Goal: Task Accomplishment & Management: Manage account settings

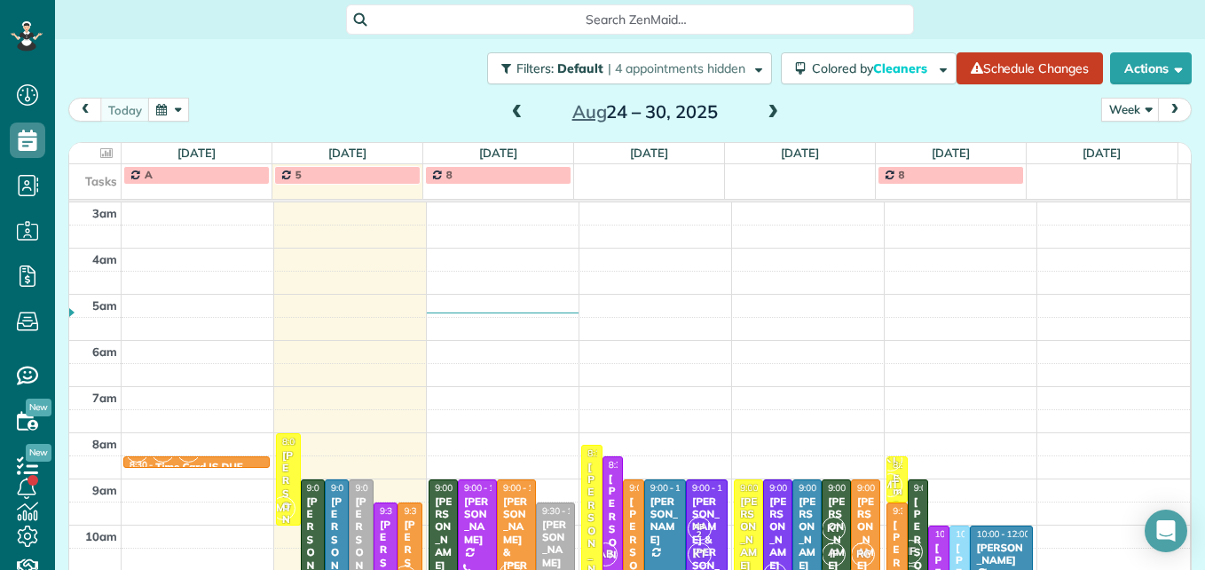
scroll to position [274, 0]
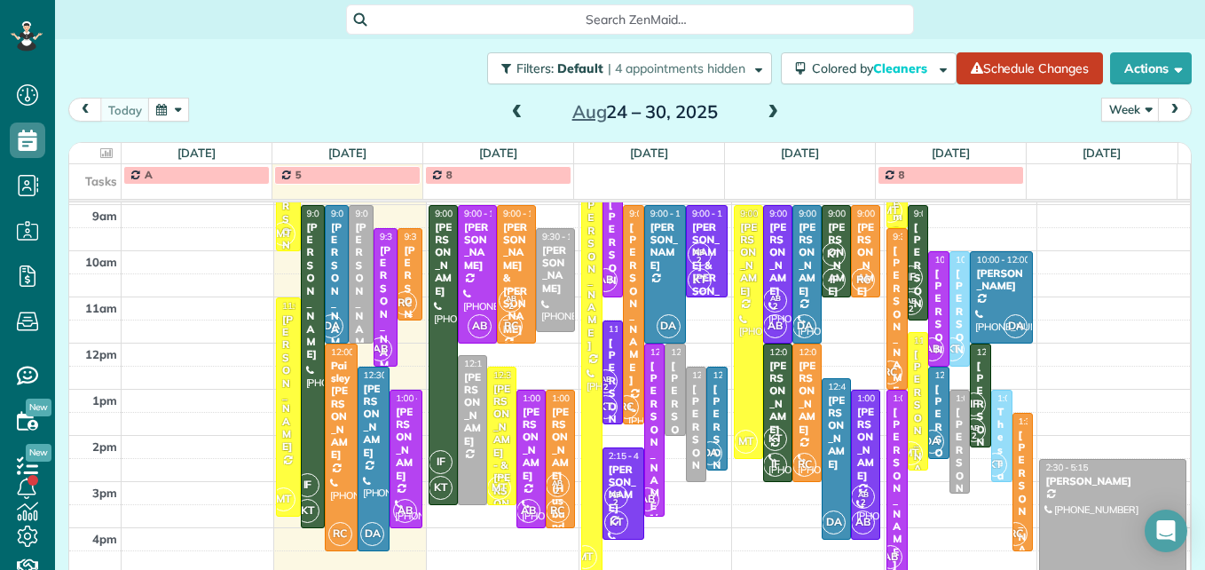
click at [403, 261] on div "[PERSON_NAME] & [PERSON_NAME]" at bounding box center [409, 391] width 13 height 294
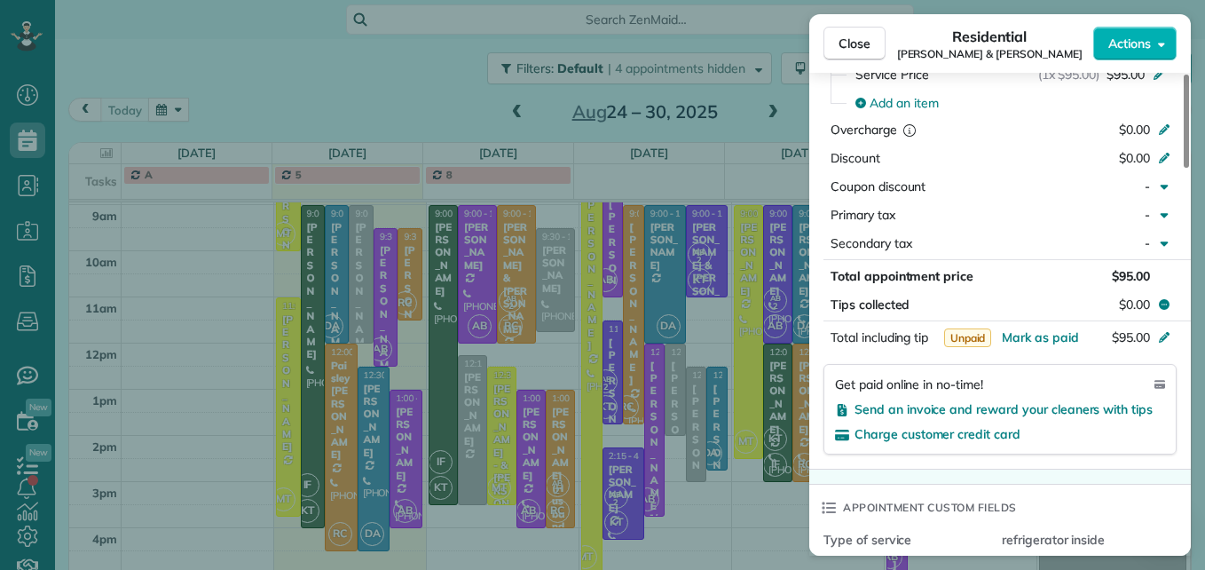
scroll to position [985, 0]
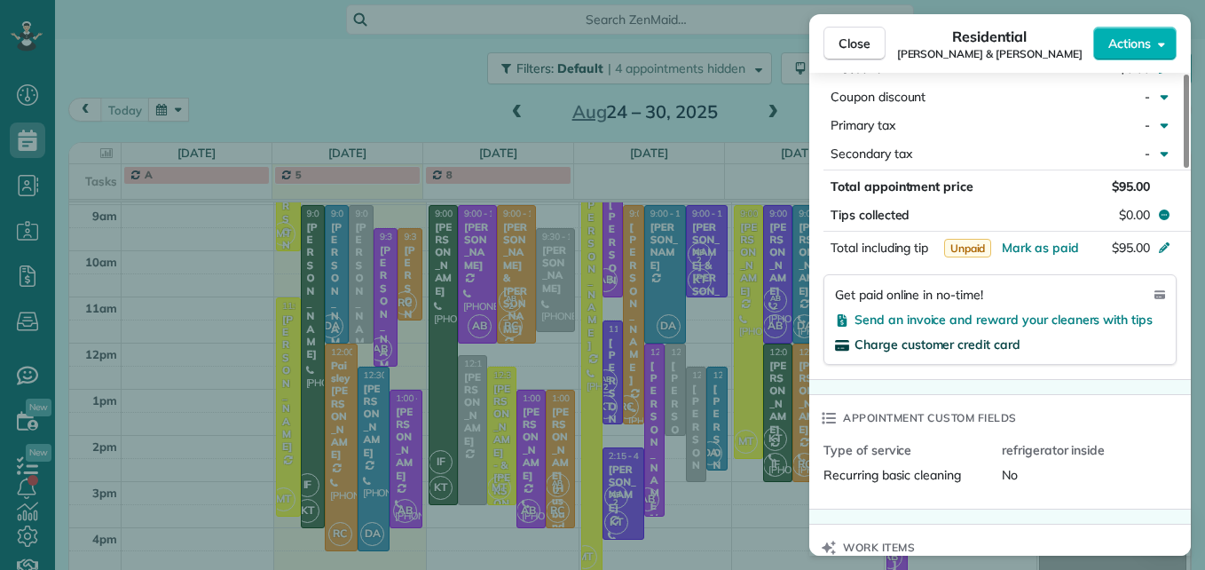
click at [983, 345] on span "Charge customer credit card" at bounding box center [938, 344] width 166 height 16
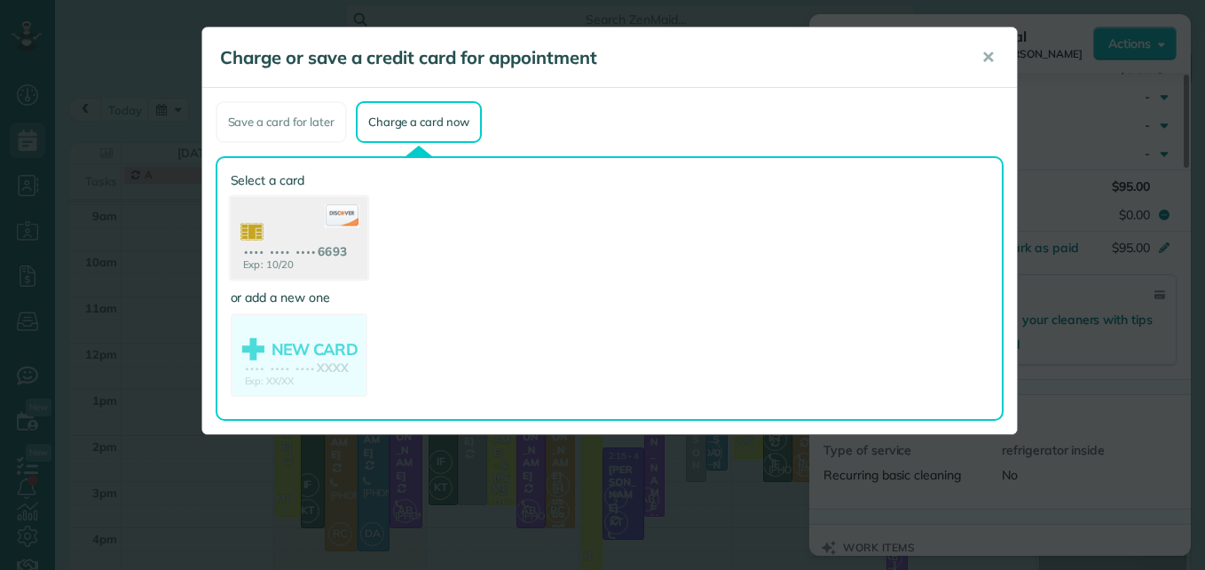
click at [328, 248] on use at bounding box center [298, 240] width 137 height 86
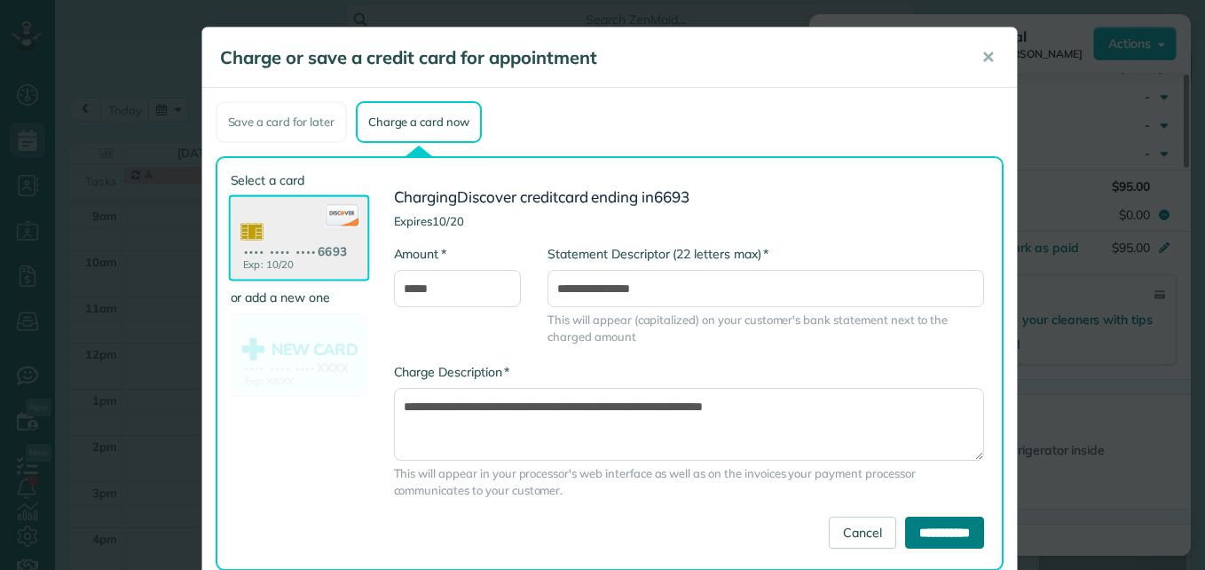
click at [957, 540] on input "**********" at bounding box center [944, 532] width 79 height 32
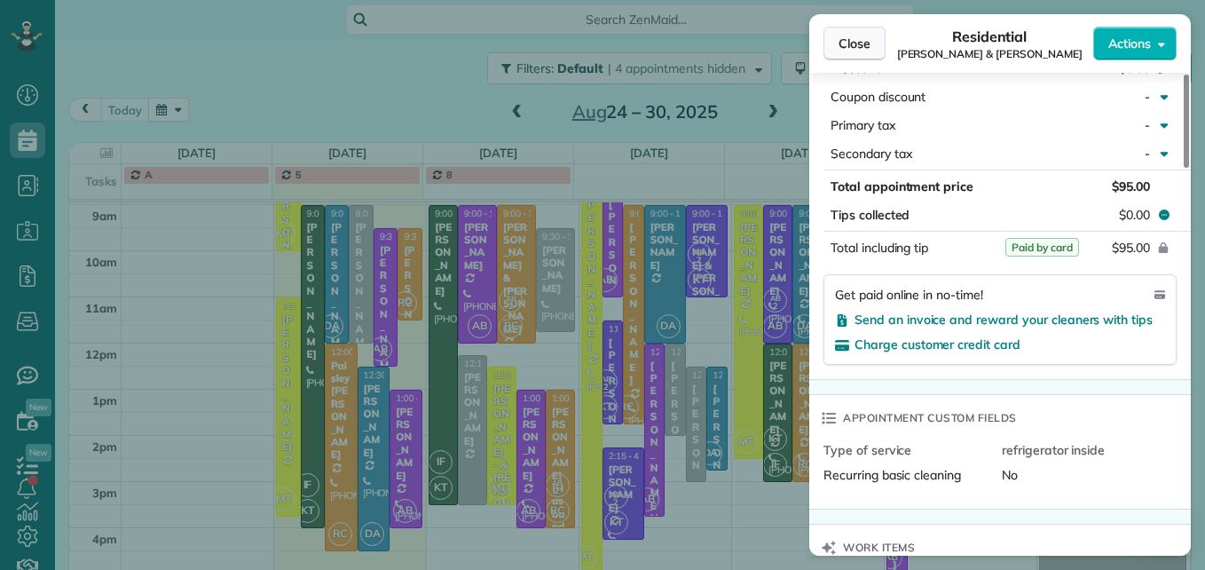
click at [871, 50] on button "Close" at bounding box center [855, 44] width 62 height 34
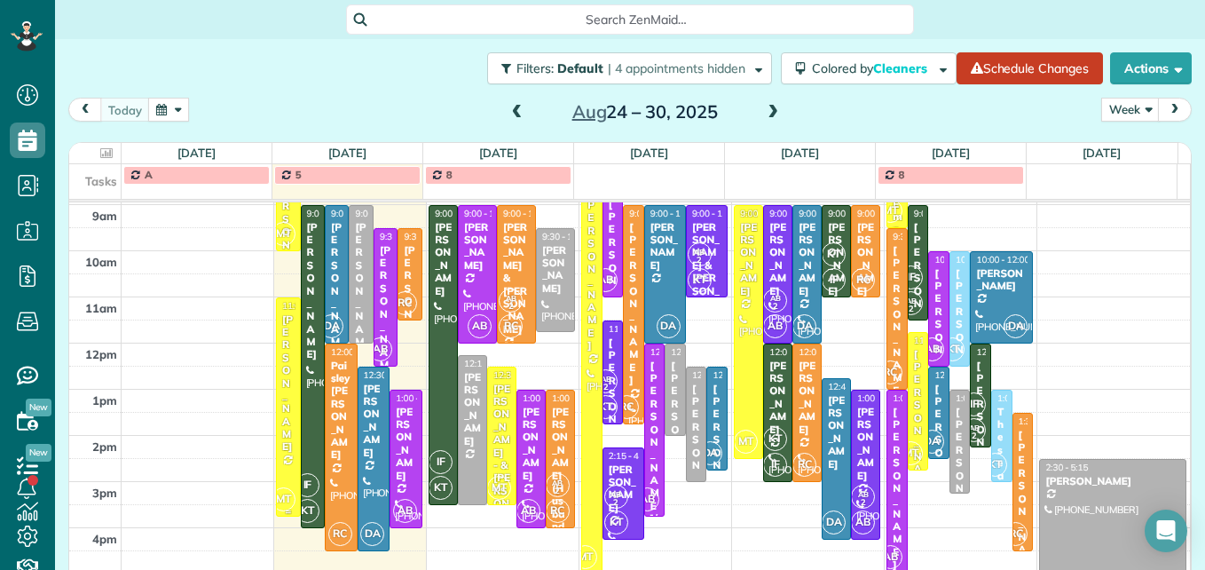
click at [286, 434] on div "[PERSON_NAME]" at bounding box center [287, 383] width 13 height 140
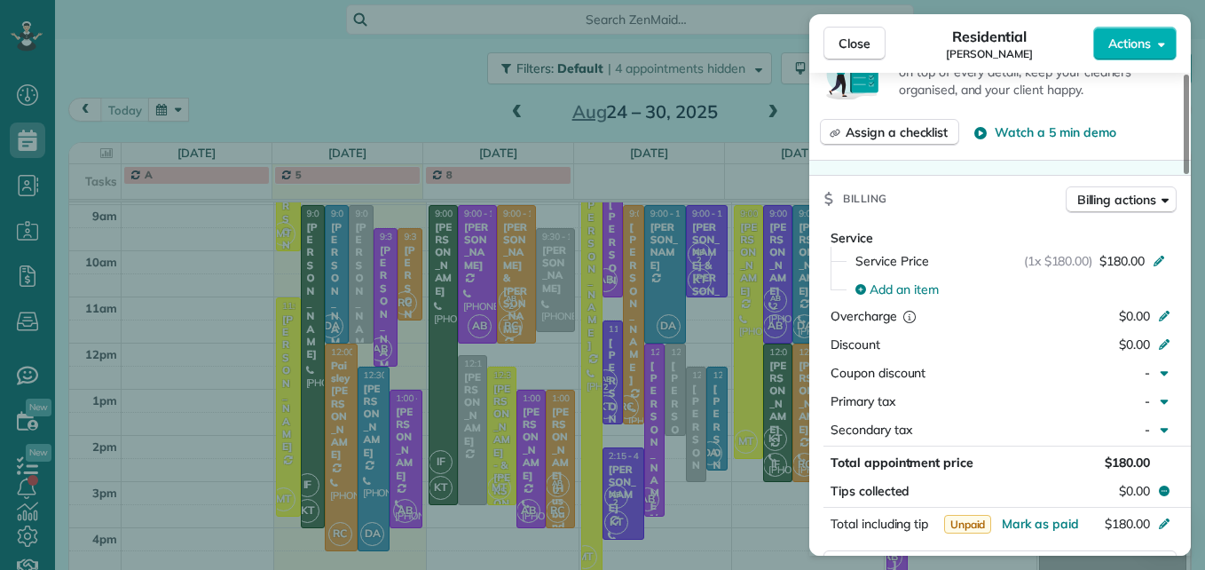
scroll to position [804, 0]
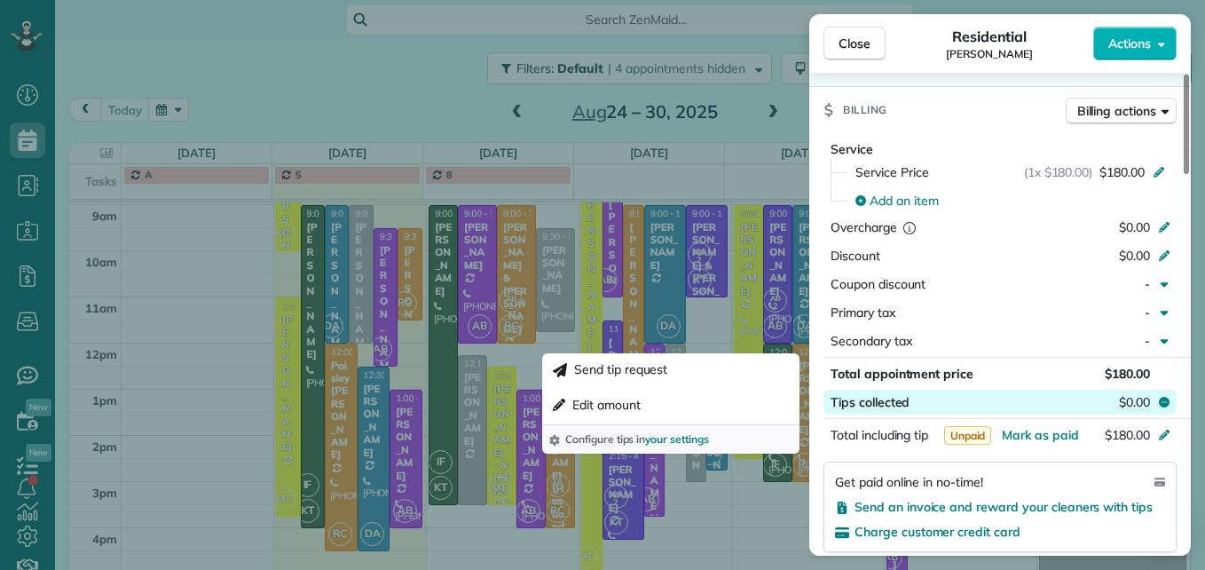
click at [1147, 403] on span "$0.00" at bounding box center [1134, 402] width 31 height 18
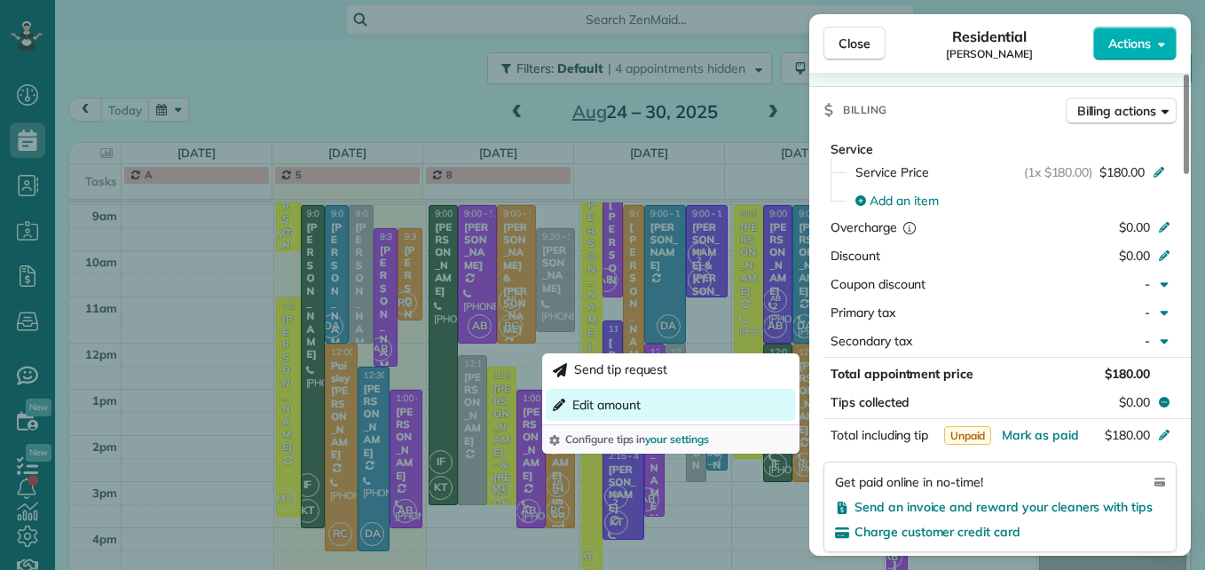
click at [627, 396] on span "Edit amount" at bounding box center [606, 405] width 68 height 18
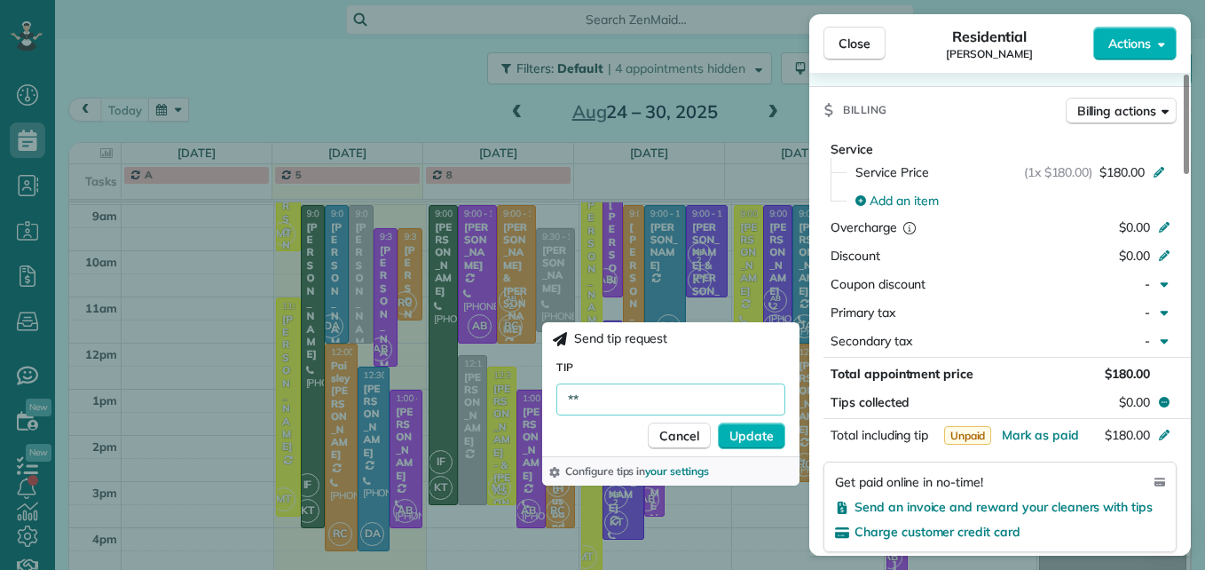
click at [627, 396] on input "**" at bounding box center [670, 399] width 229 height 32
type input "***"
click at [763, 431] on span "Update" at bounding box center [751, 436] width 44 height 18
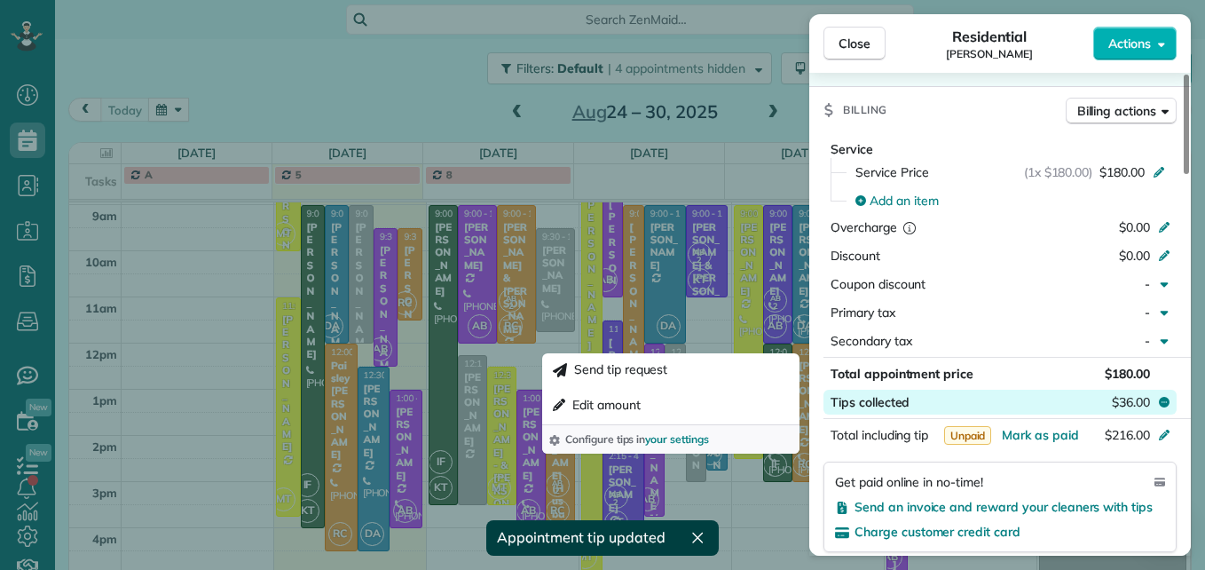
scroll to position [894, 0]
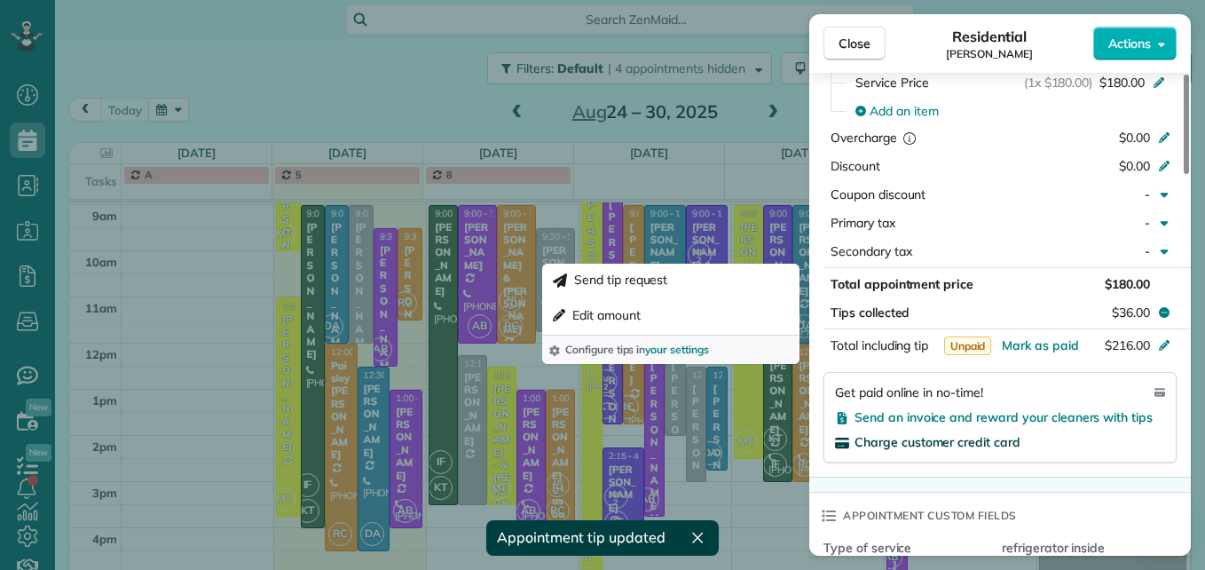
click at [979, 436] on span "Charge customer credit card" at bounding box center [938, 442] width 166 height 16
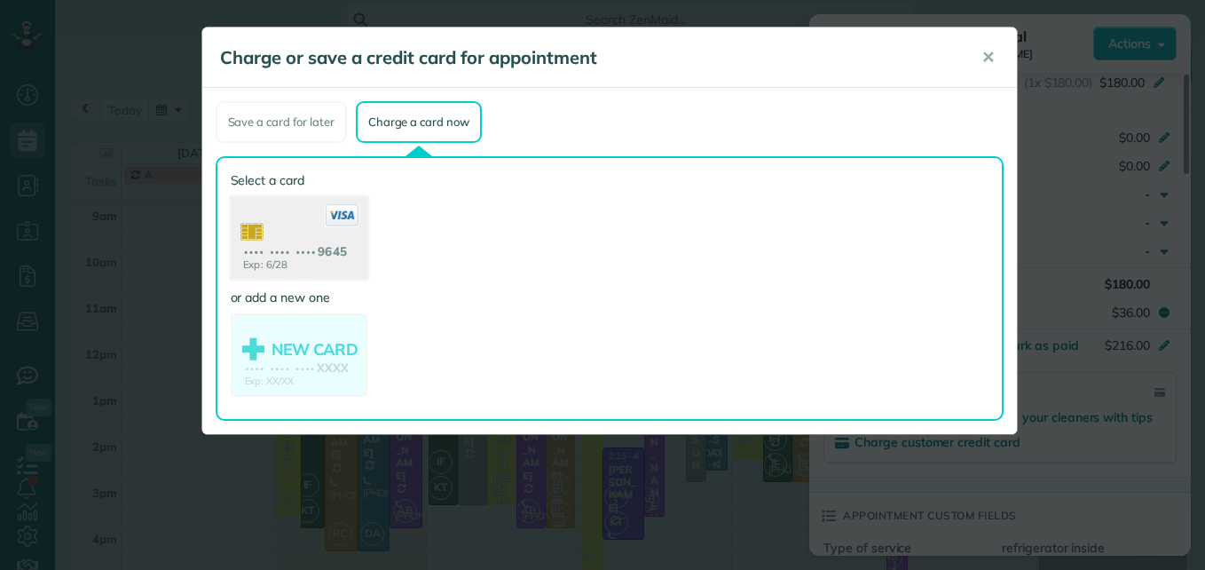
click at [256, 232] on use at bounding box center [298, 240] width 137 height 86
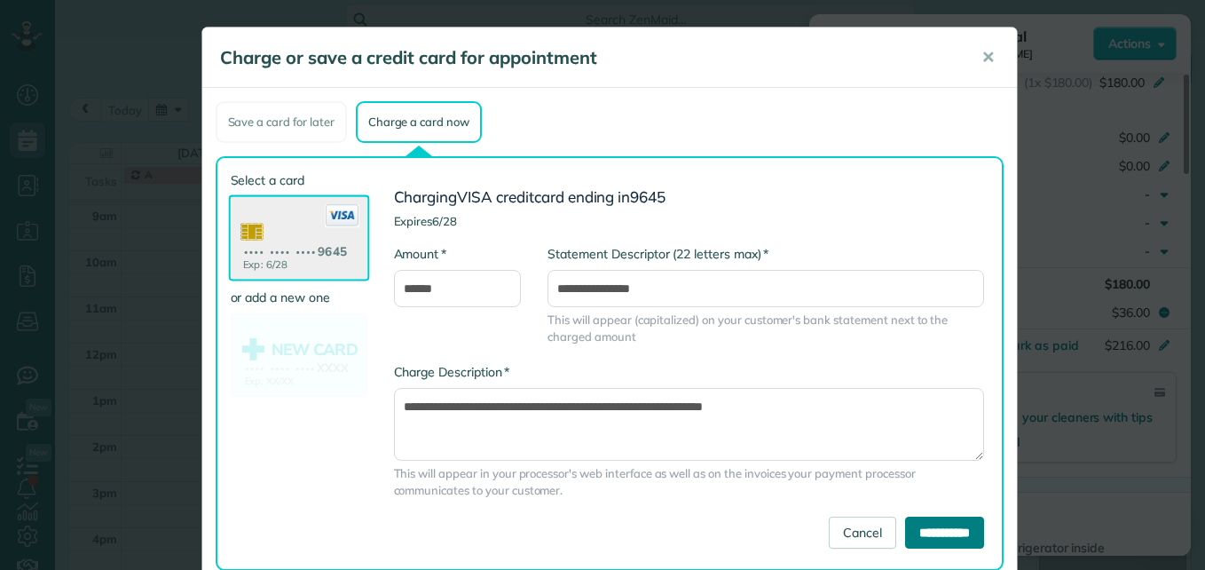
click at [919, 537] on input "**********" at bounding box center [944, 532] width 79 height 32
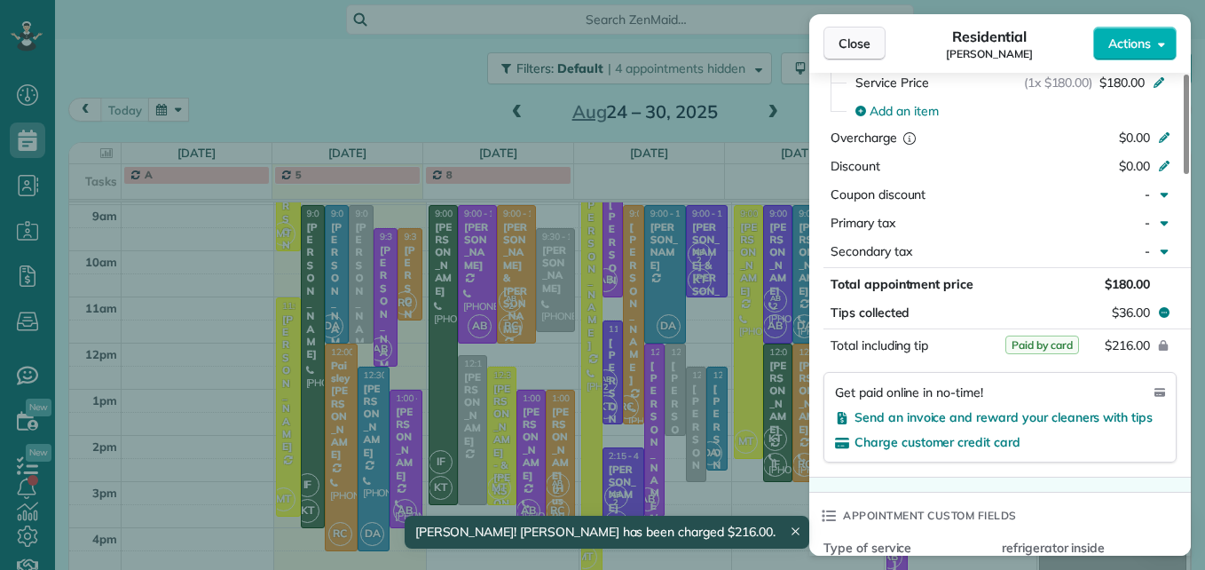
click at [852, 40] on span "Close" at bounding box center [855, 44] width 32 height 18
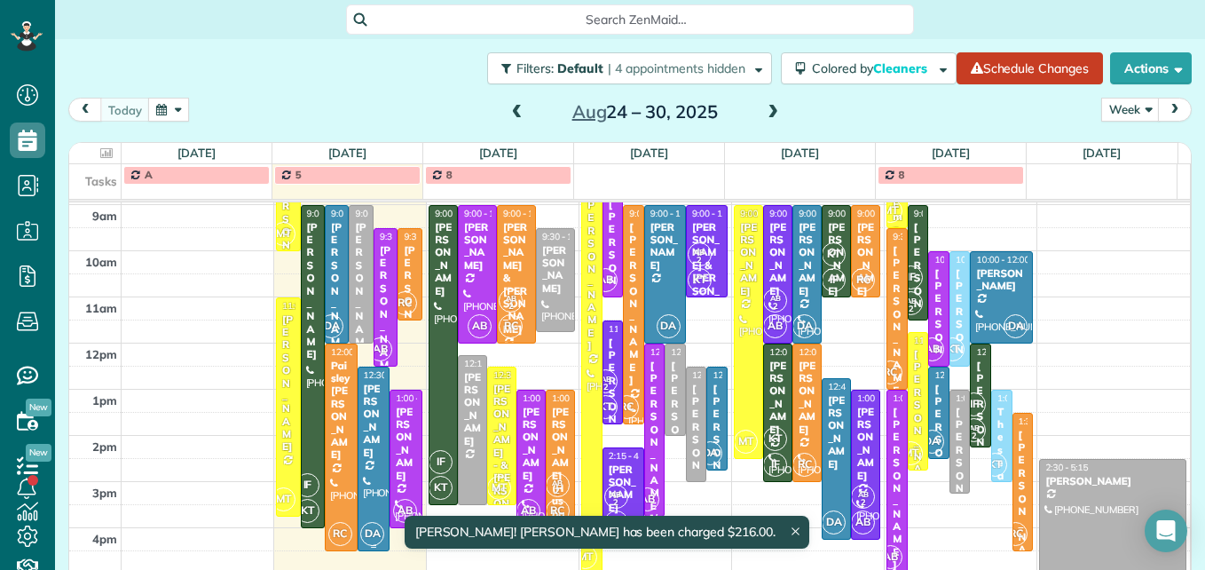
click at [363, 444] on div "[PERSON_NAME]" at bounding box center [374, 420] width 22 height 76
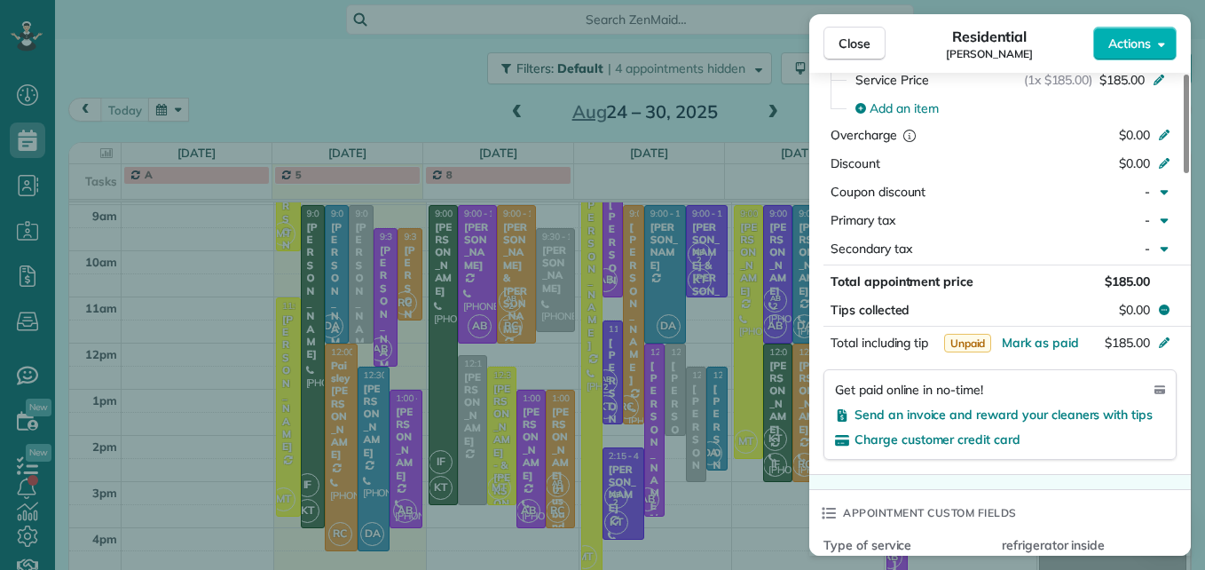
scroll to position [979, 0]
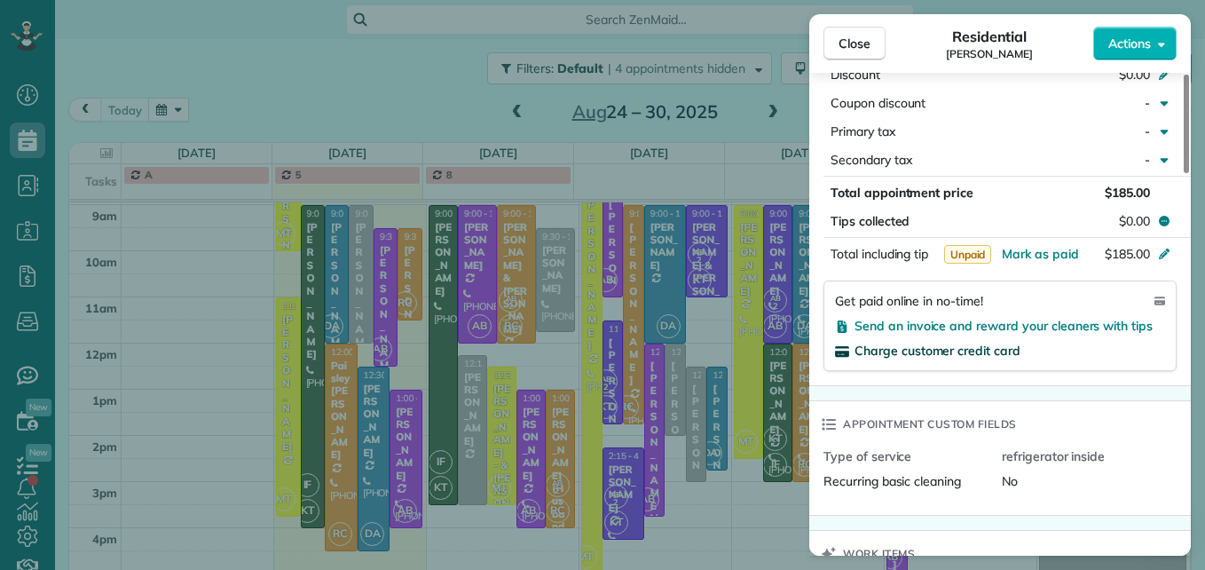
click at [987, 355] on span "Charge customer credit card" at bounding box center [938, 351] width 166 height 16
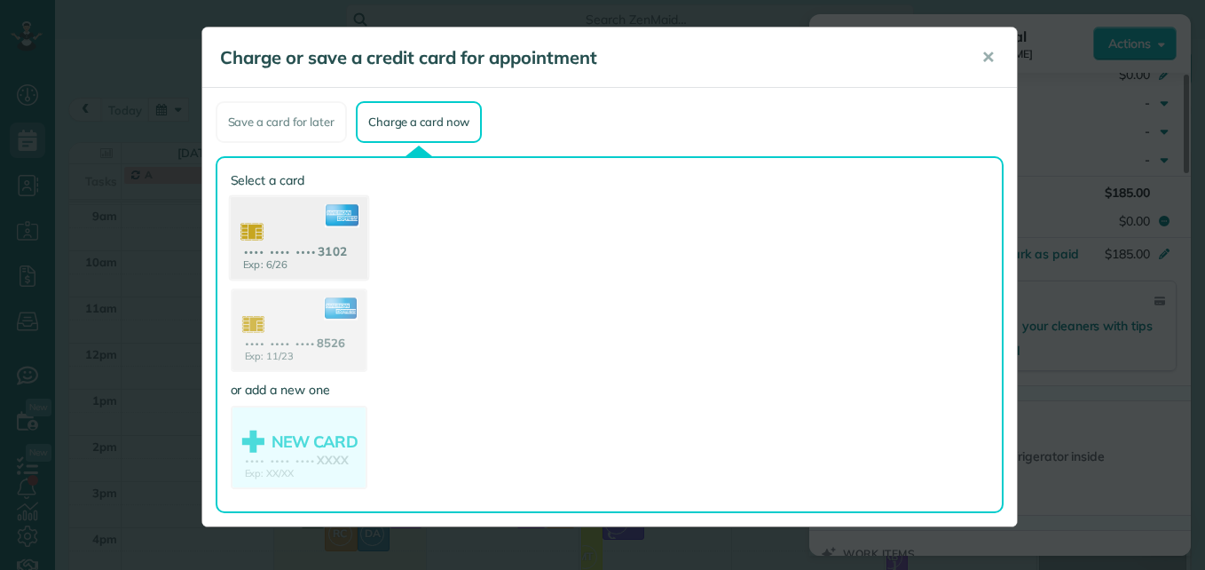
click at [351, 260] on use at bounding box center [298, 240] width 137 height 86
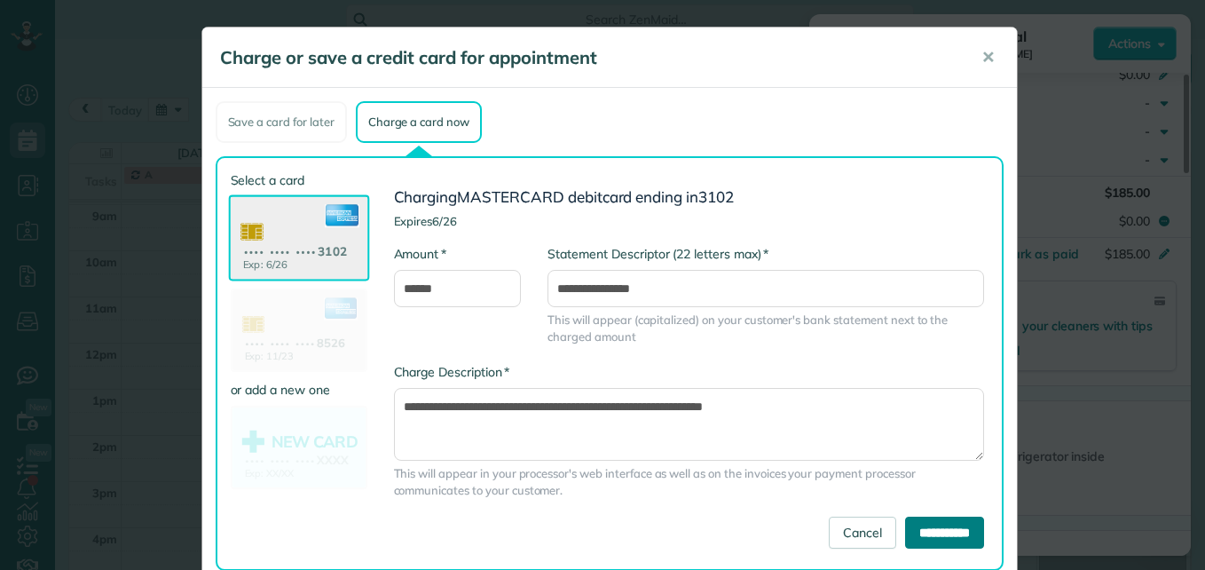
click at [923, 534] on input "**********" at bounding box center [944, 532] width 79 height 32
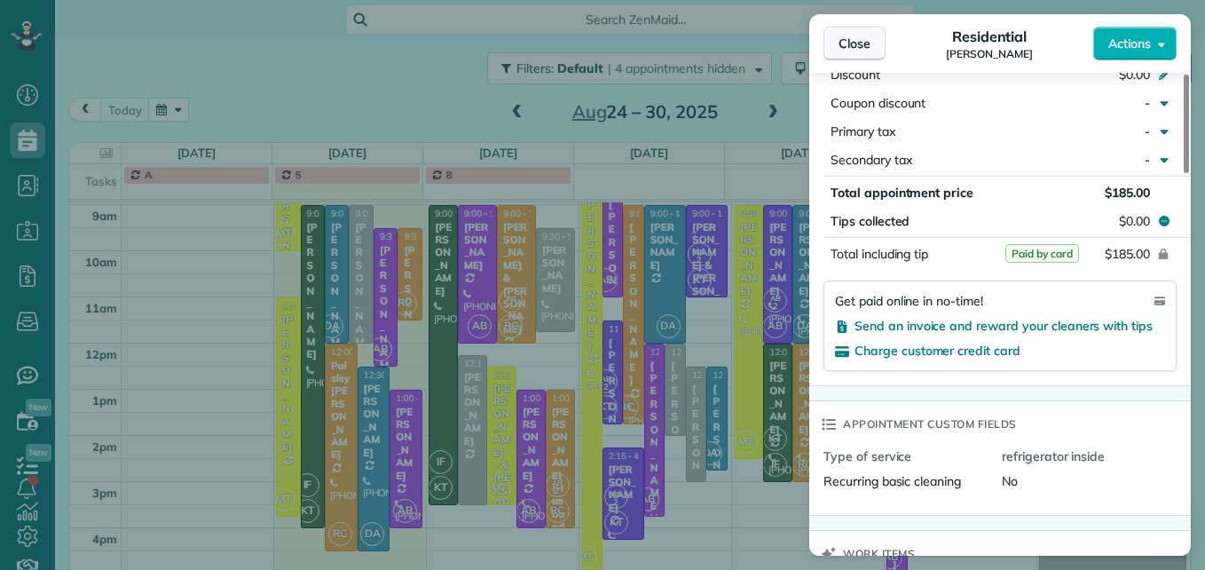
click at [828, 43] on button "Close" at bounding box center [855, 44] width 62 height 34
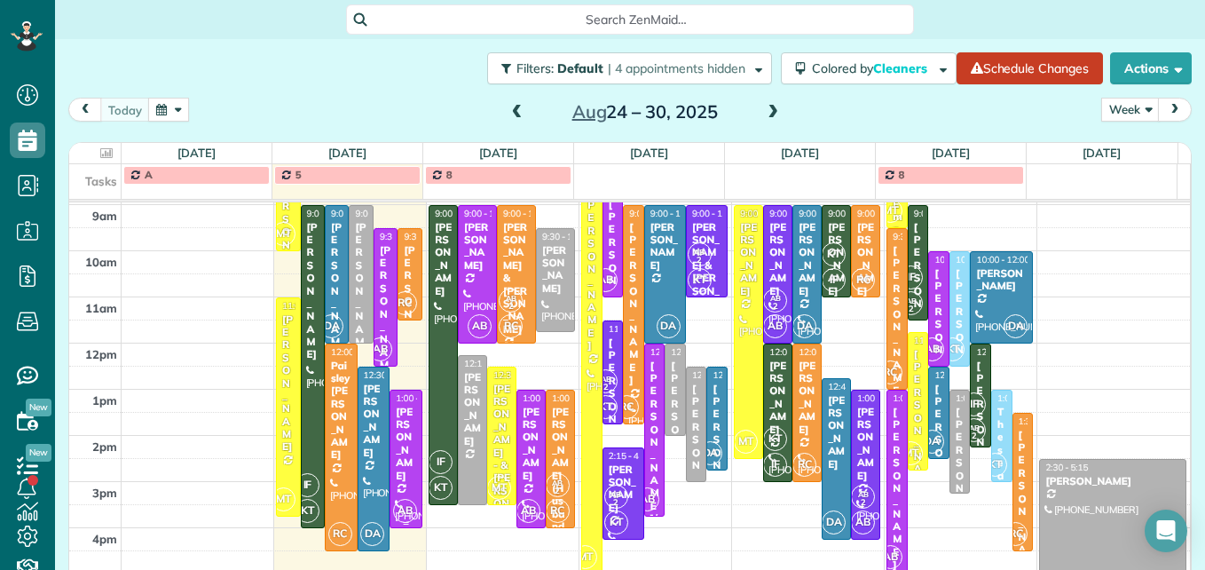
click at [398, 446] on div "[PERSON_NAME]" at bounding box center [406, 444] width 22 height 76
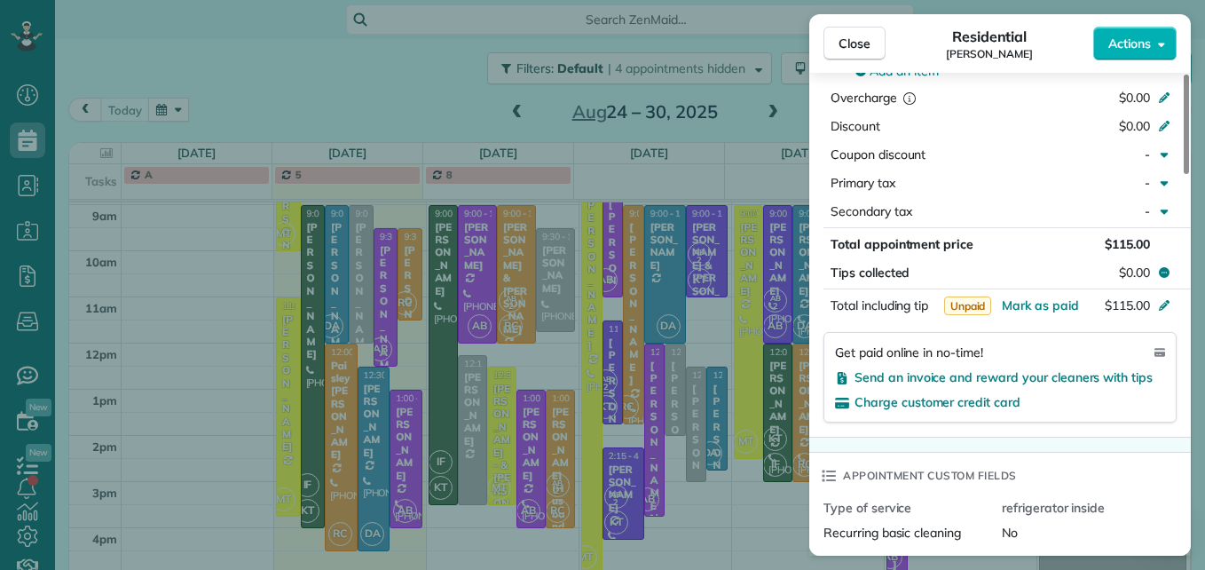
scroll to position [978, 0]
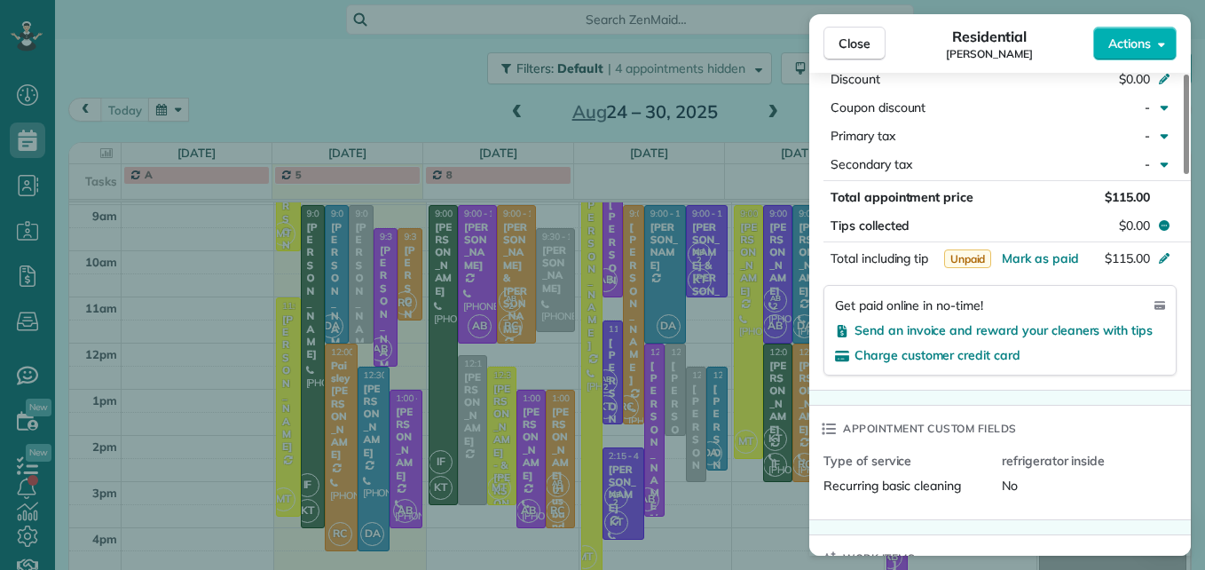
click at [1077, 320] on div "Get paid online in no-time! Send an invoice and reward your cleaners with tips …" at bounding box center [1000, 330] width 353 height 91
click at [1077, 327] on span "Send an invoice and reward your cleaners with tips" at bounding box center [1004, 330] width 298 height 16
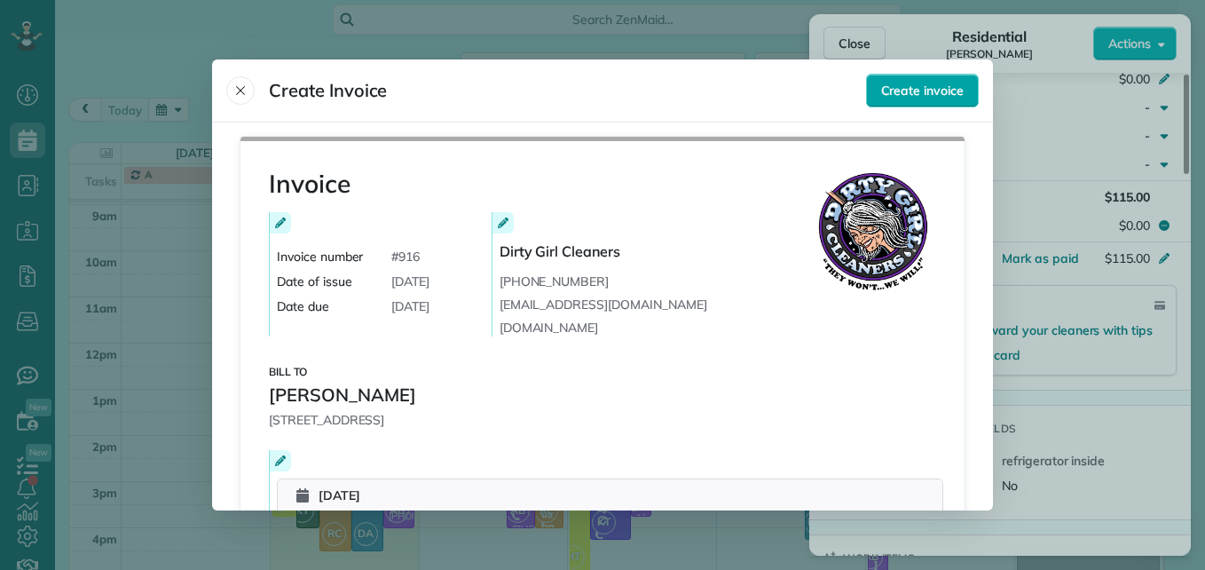
click at [903, 97] on span "Create invoice" at bounding box center [922, 91] width 83 height 18
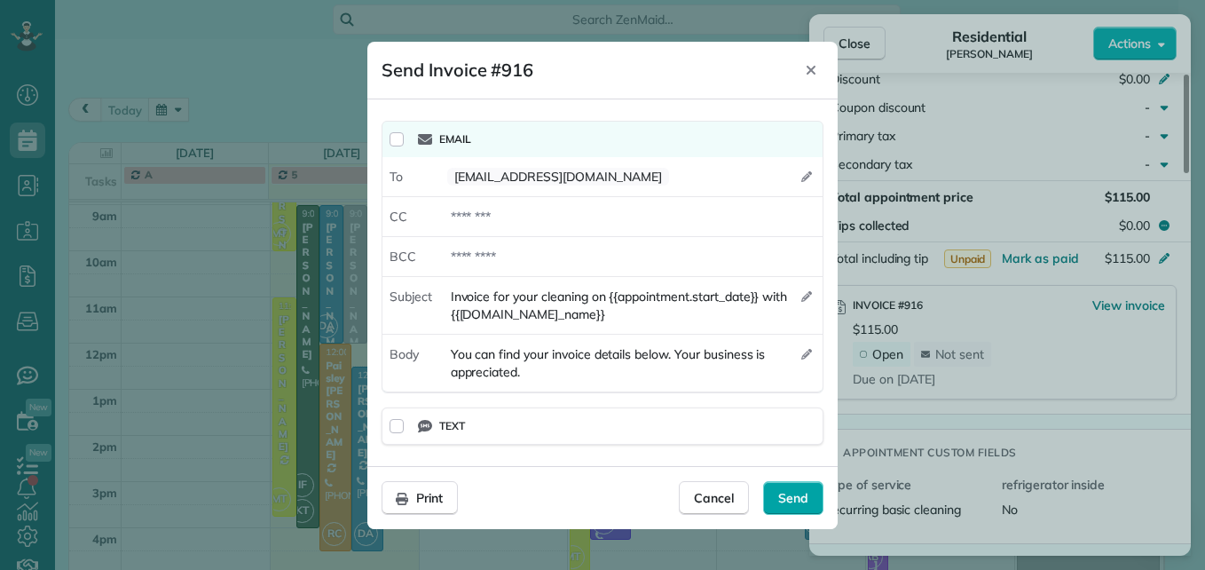
click at [812, 504] on div "Send" at bounding box center [793, 498] width 60 height 34
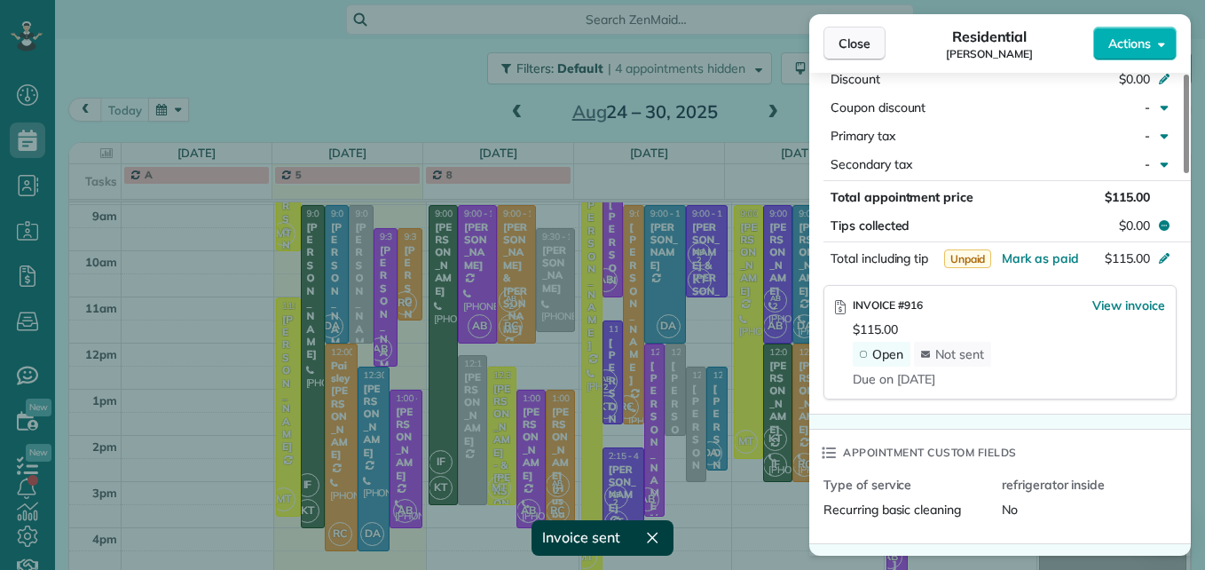
click at [849, 42] on span "Close" at bounding box center [855, 44] width 32 height 18
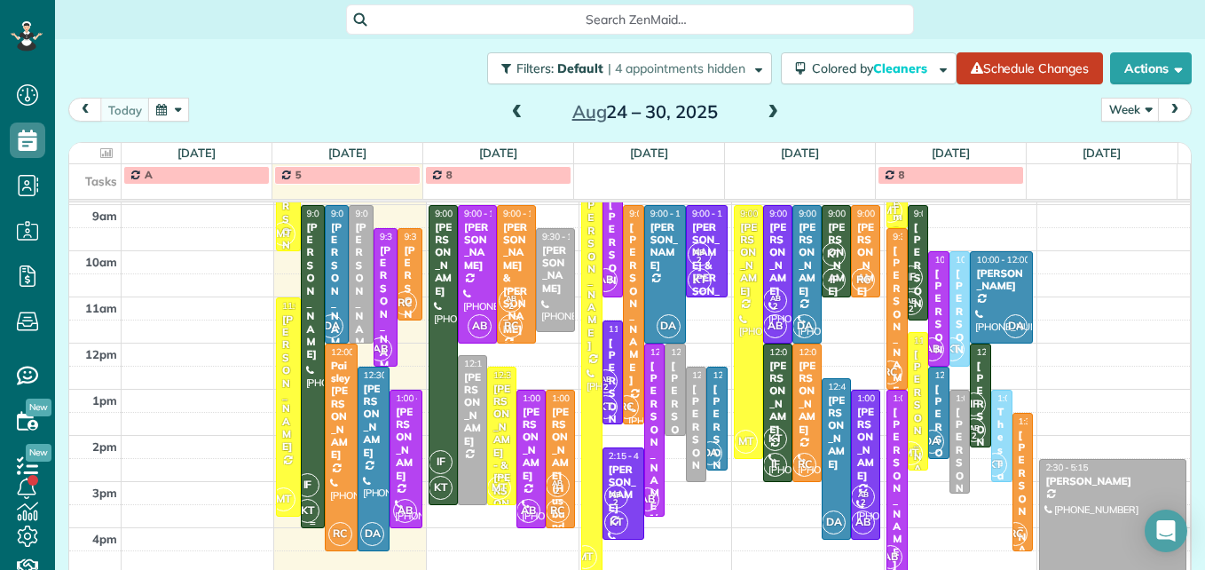
click at [304, 386] on div at bounding box center [313, 366] width 22 height 321
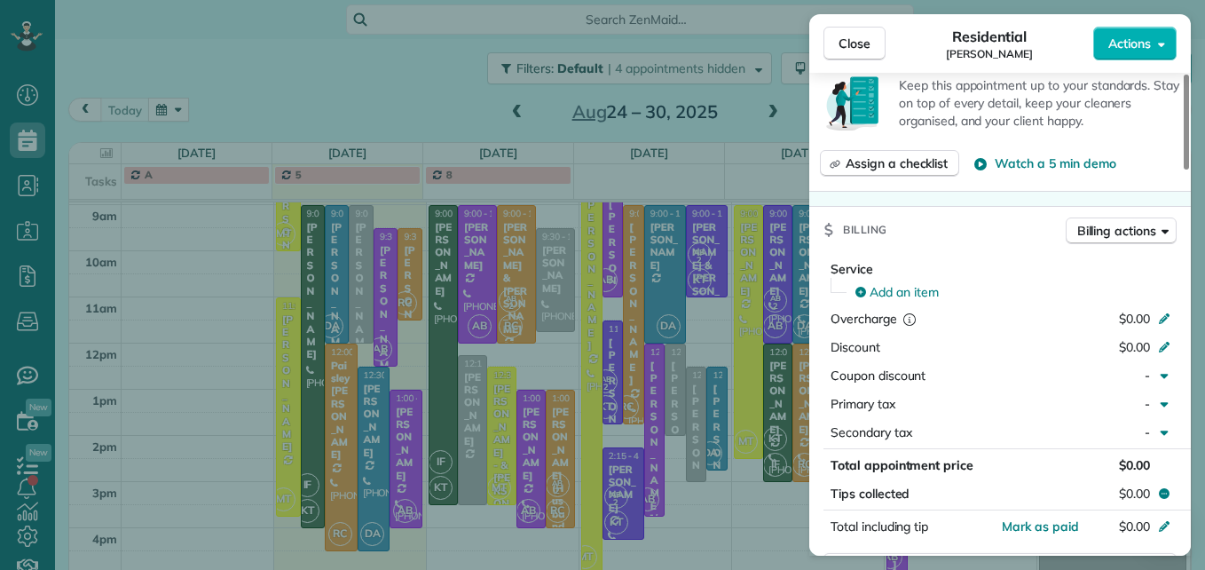
scroll to position [801, 0]
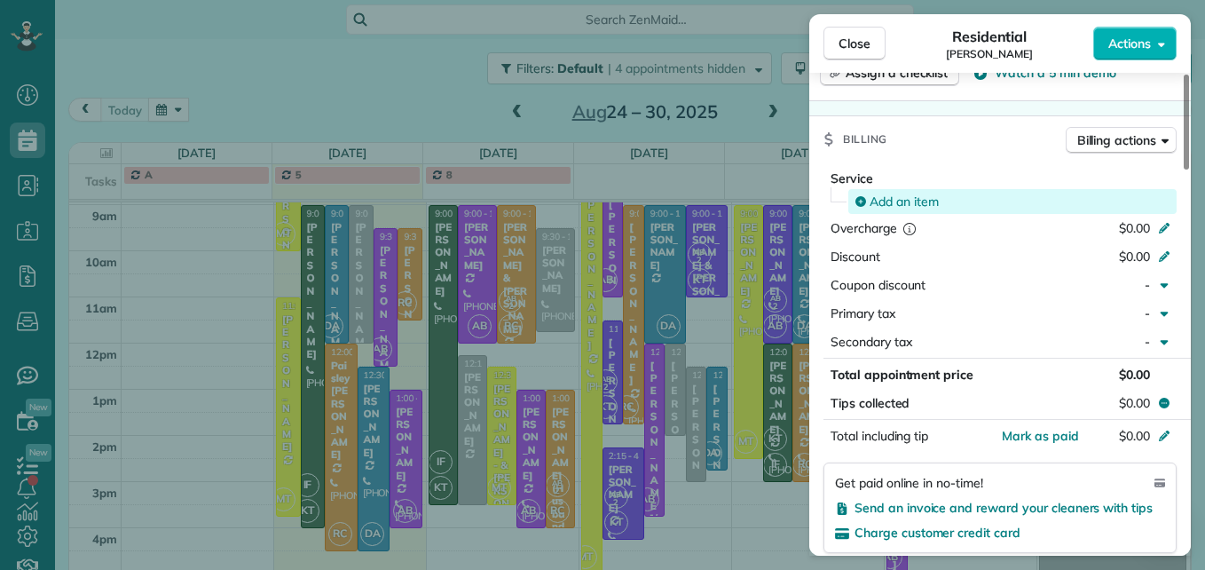
click at [945, 193] on div "Add an item" at bounding box center [1013, 202] width 316 height 18
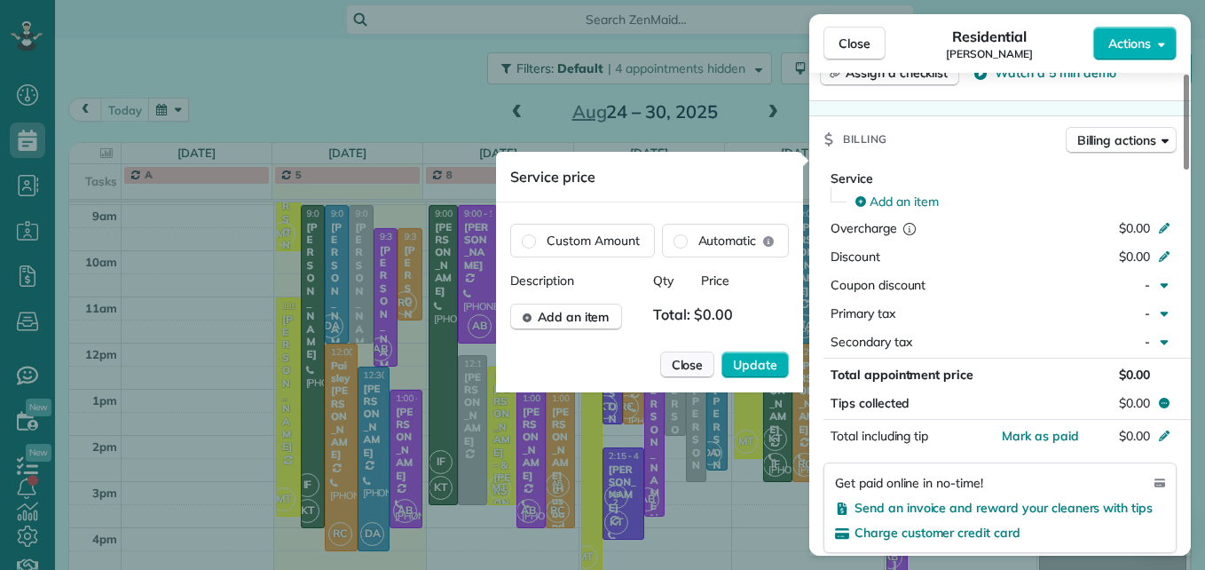
click at [694, 363] on span "Close" at bounding box center [688, 365] width 32 height 18
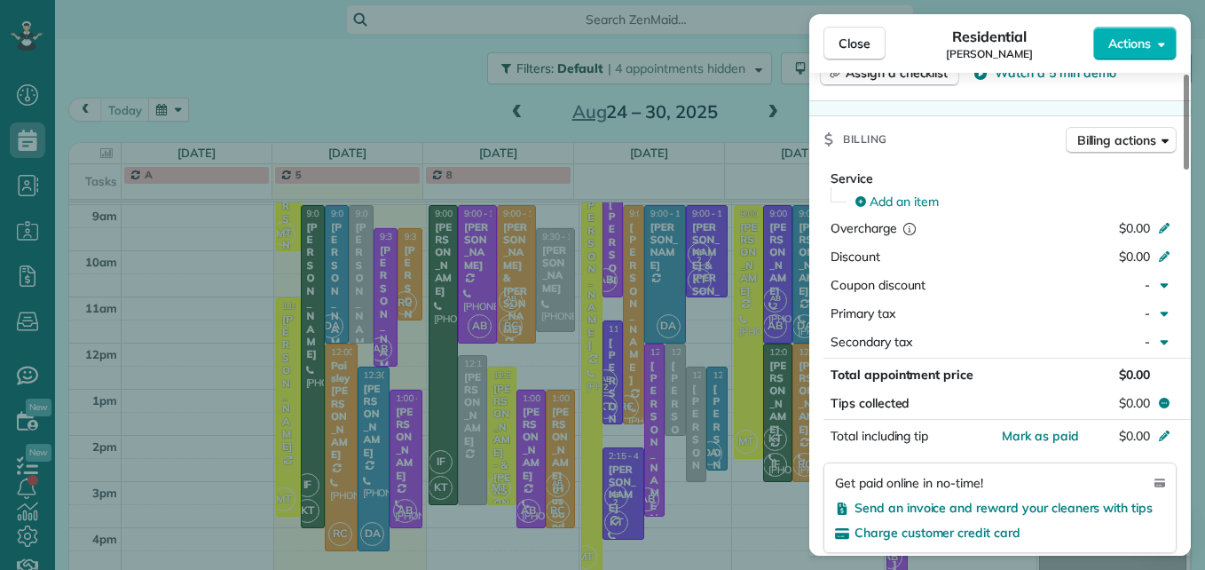
click at [434, 350] on div "Close Residential [PERSON_NAME] Actions Status Active [PERSON_NAME] · Open prof…" at bounding box center [602, 285] width 1205 height 570
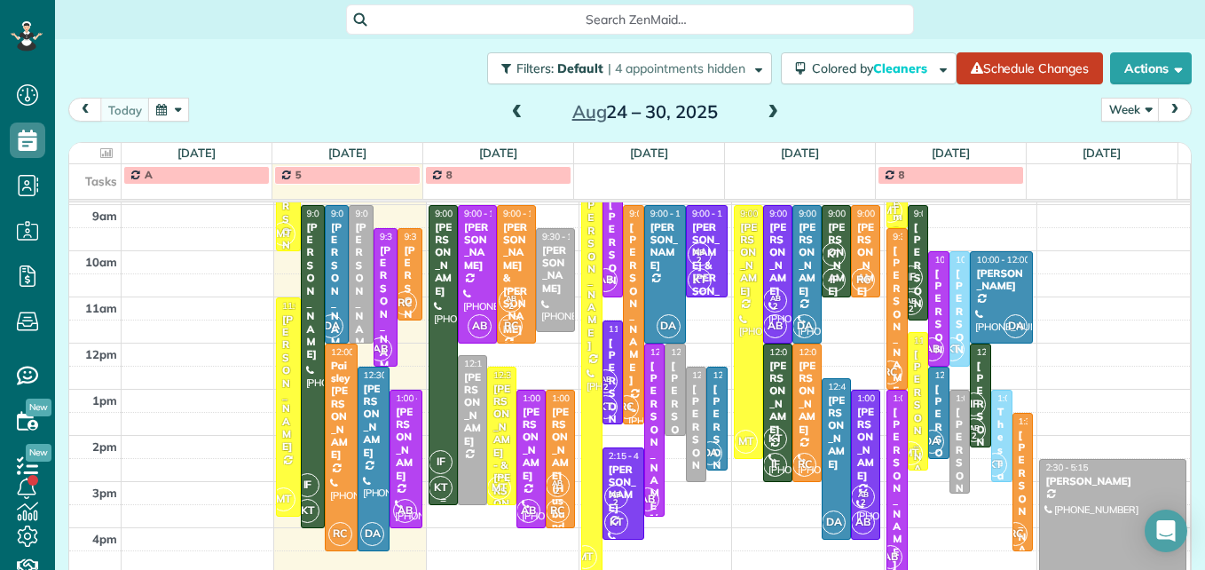
click at [434, 350] on div at bounding box center [444, 355] width 28 height 298
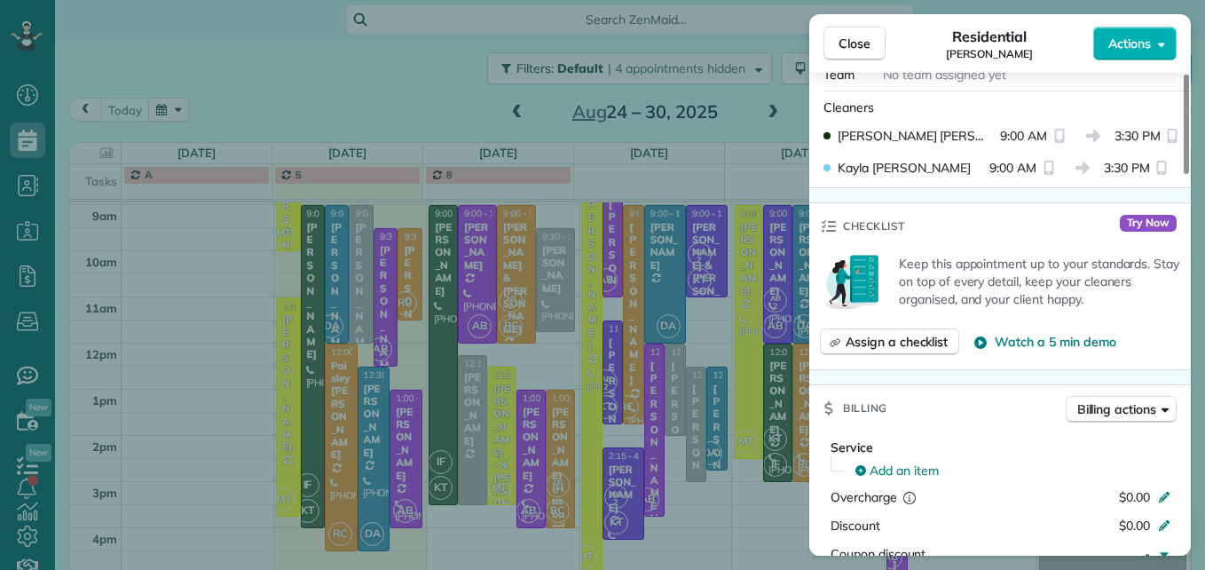
scroll to position [713, 0]
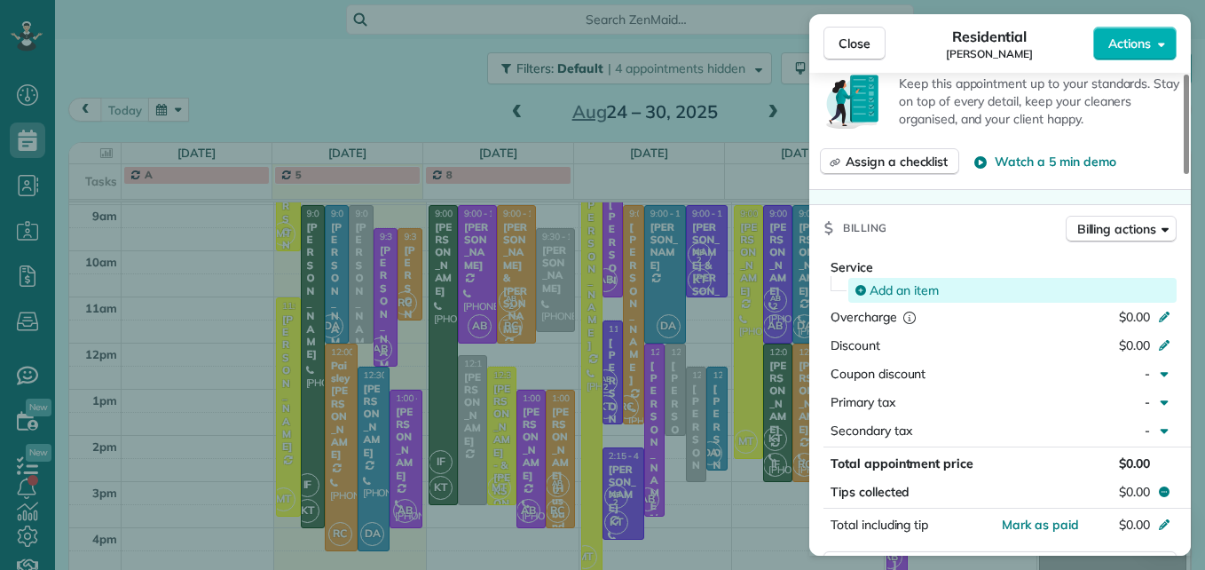
click at [905, 281] on span "Add an item" at bounding box center [904, 290] width 69 height 18
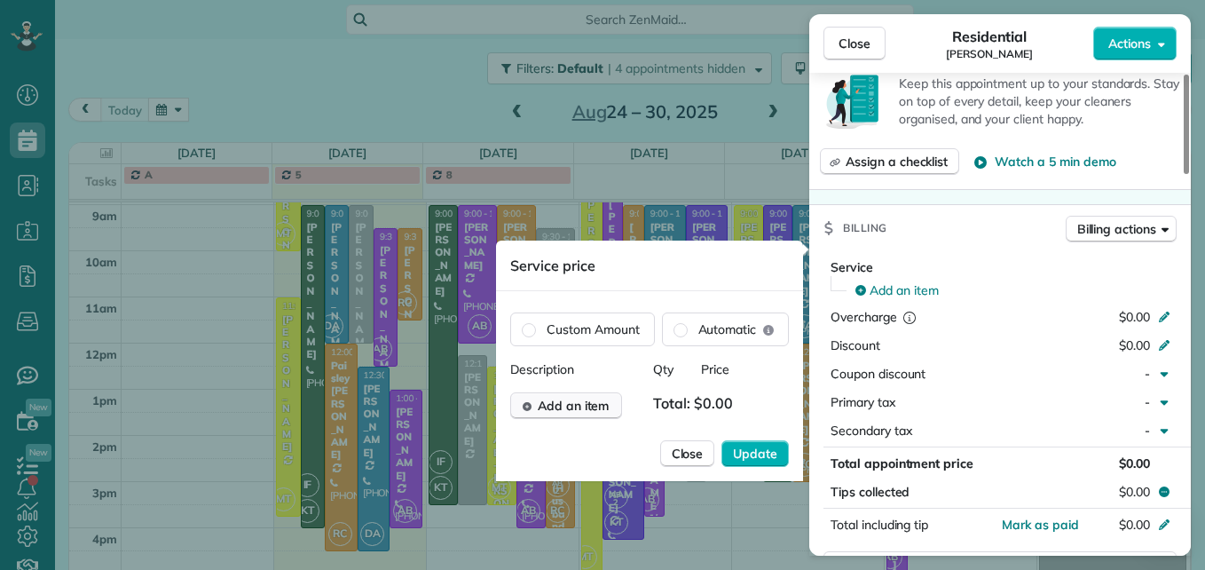
click at [596, 412] on span "Add an item" at bounding box center [574, 406] width 72 height 18
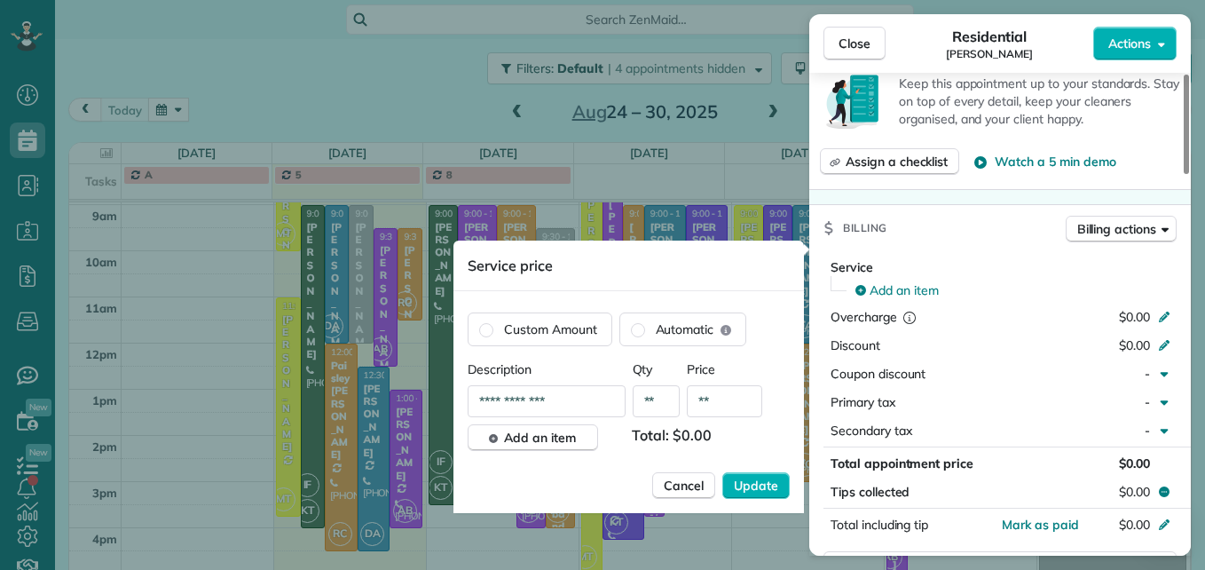
click at [706, 397] on input "**" at bounding box center [724, 401] width 75 height 32
type input "*****"
click at [734, 476] on button "Update" at bounding box center [755, 485] width 67 height 27
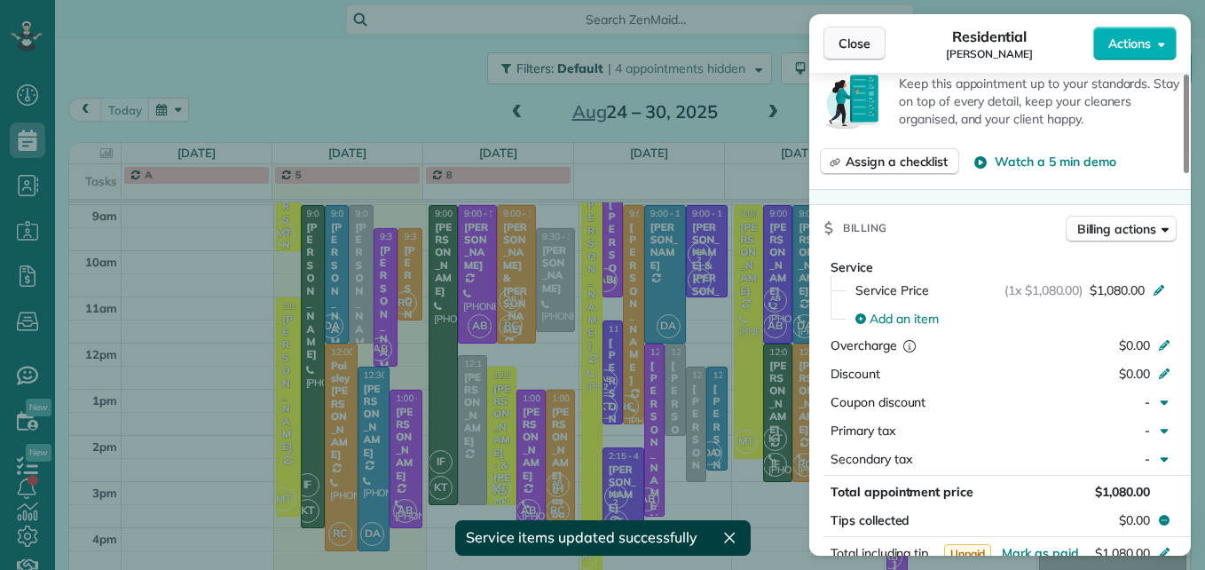
click at [847, 47] on span "Close" at bounding box center [855, 44] width 32 height 18
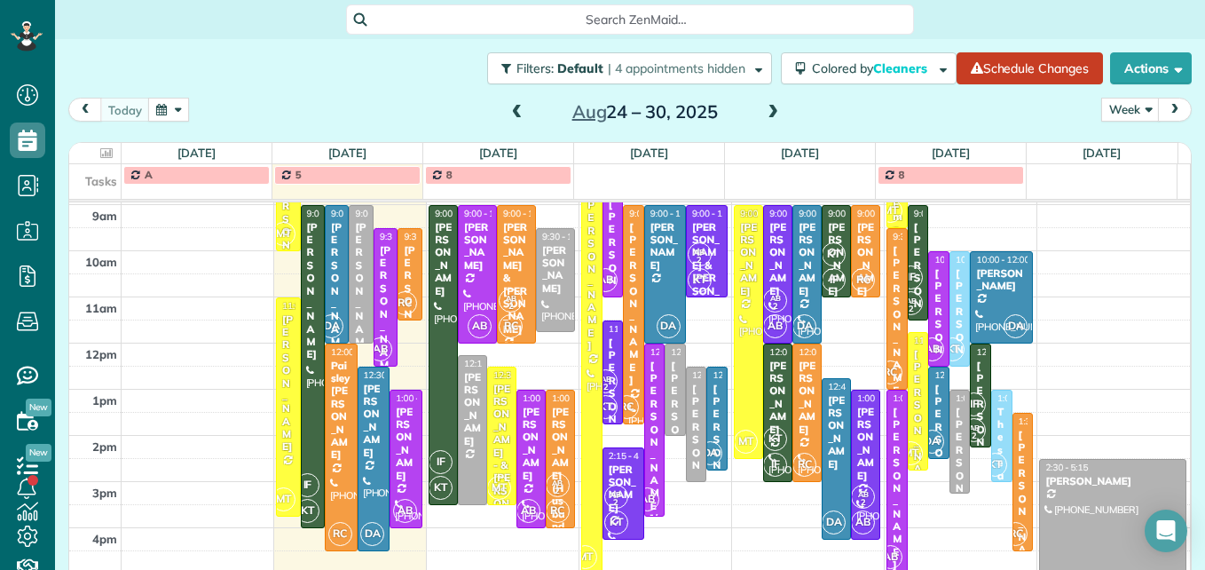
click at [516, 114] on span at bounding box center [518, 113] width 20 height 16
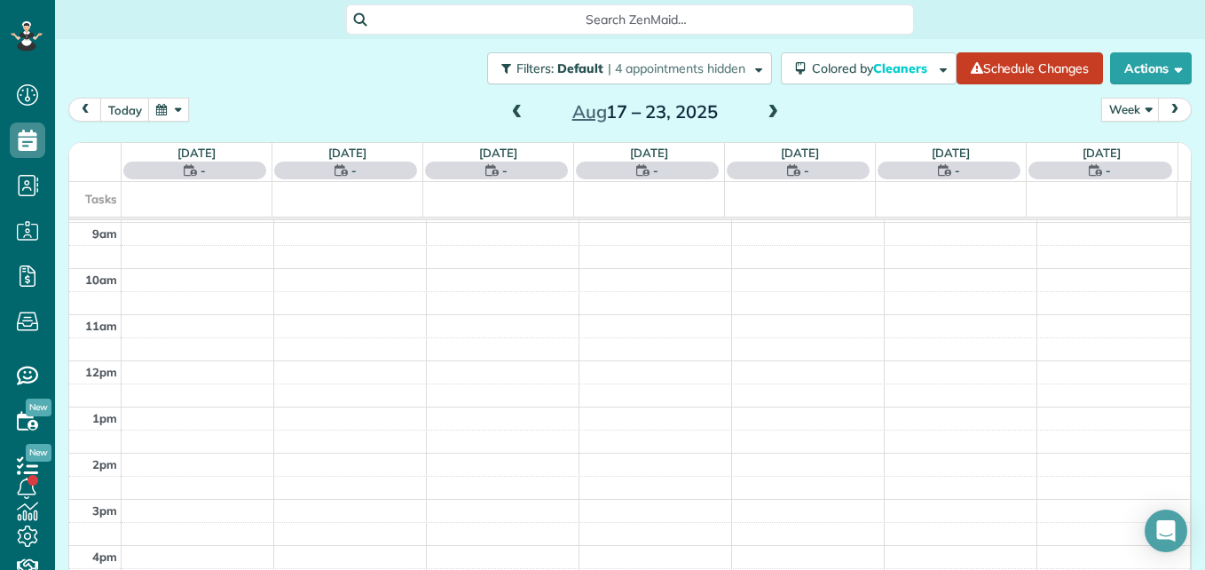
scroll to position [185, 0]
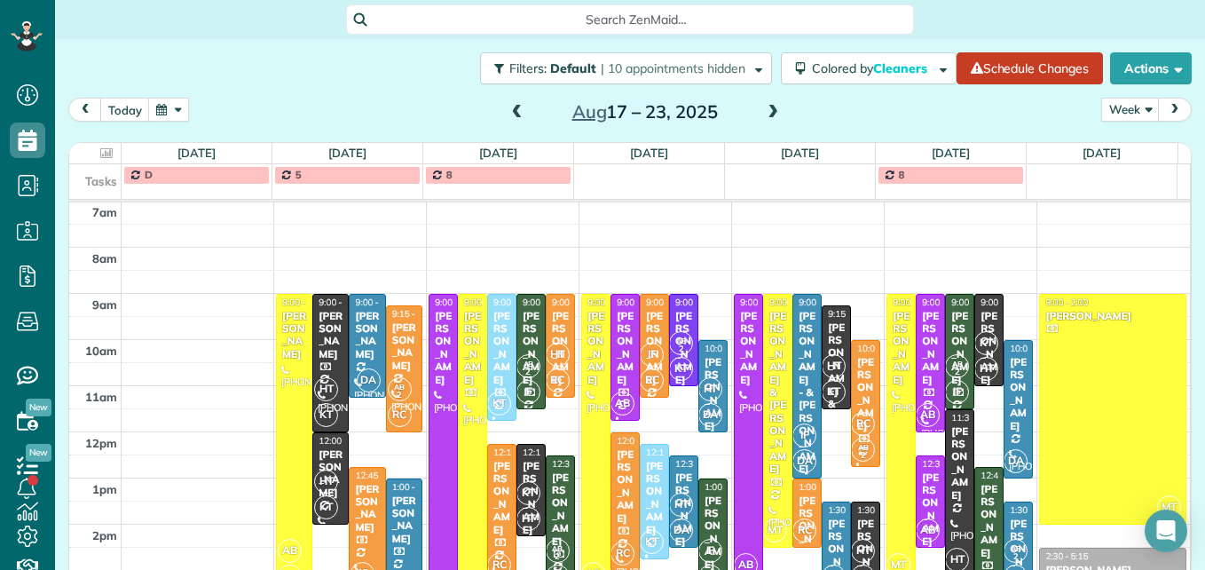
click at [763, 114] on span at bounding box center [773, 113] width 20 height 16
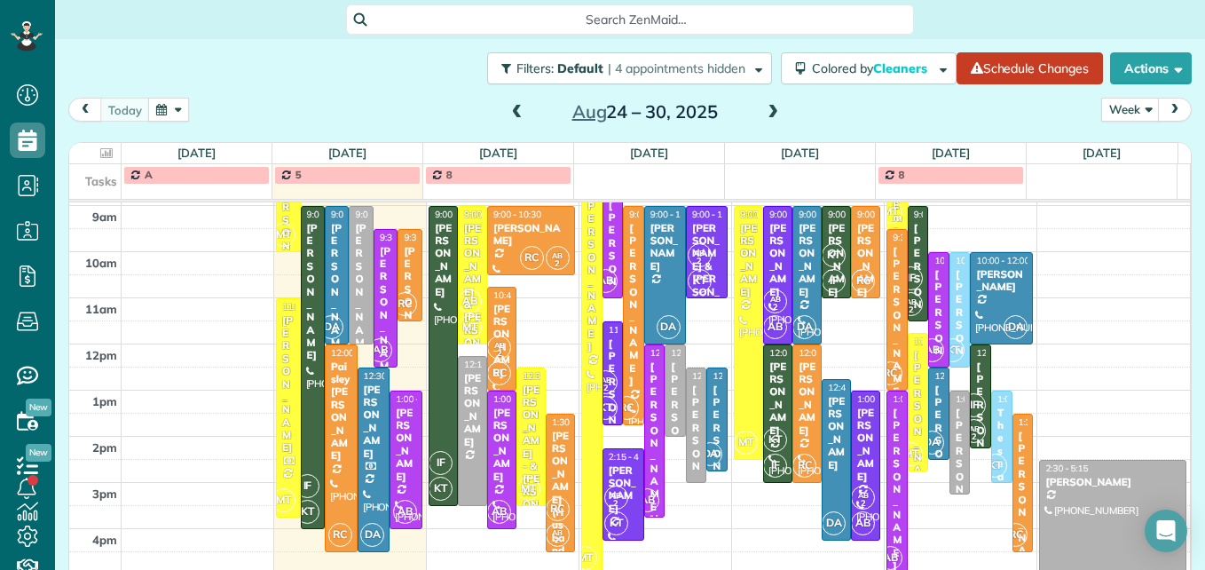
scroll to position [274, 0]
click at [512, 113] on span at bounding box center [518, 113] width 20 height 16
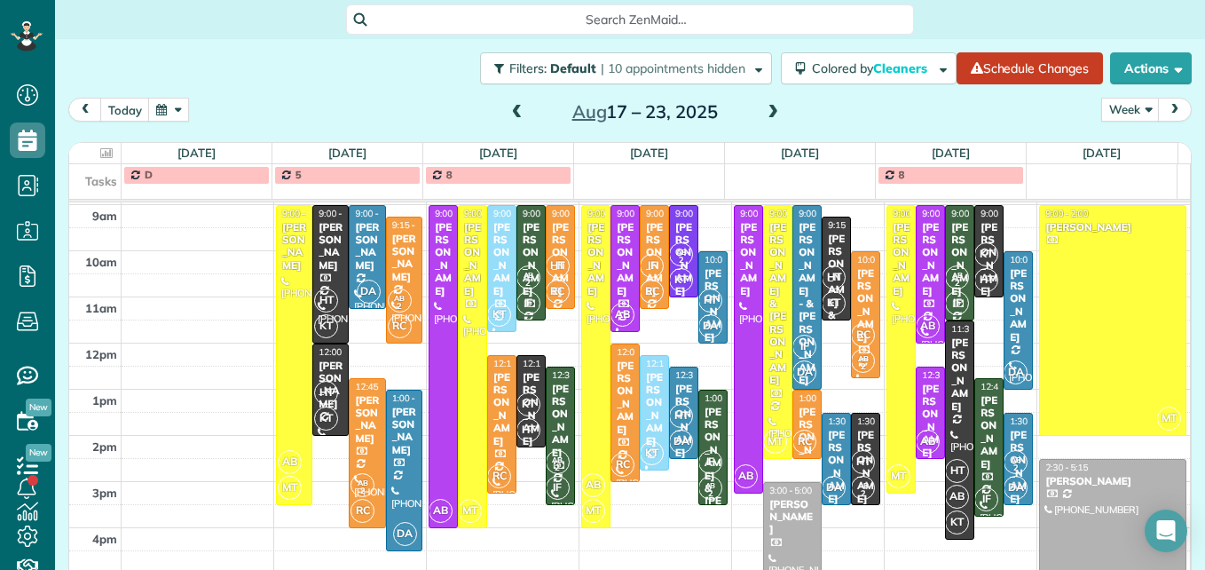
click at [769, 115] on span at bounding box center [773, 113] width 20 height 16
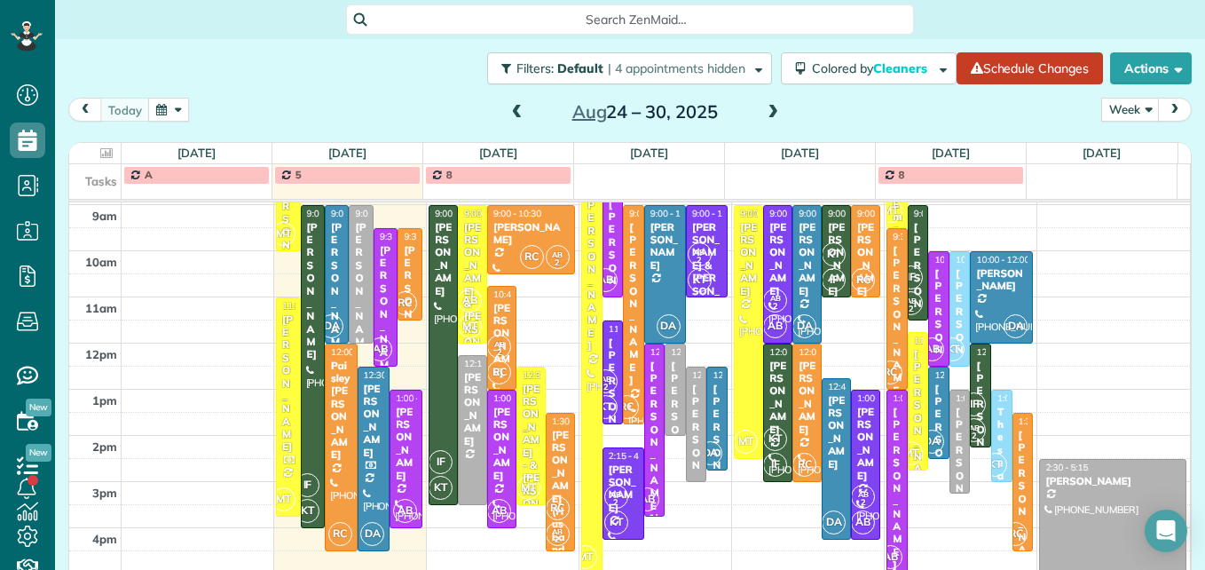
click at [768, 110] on span at bounding box center [773, 113] width 20 height 16
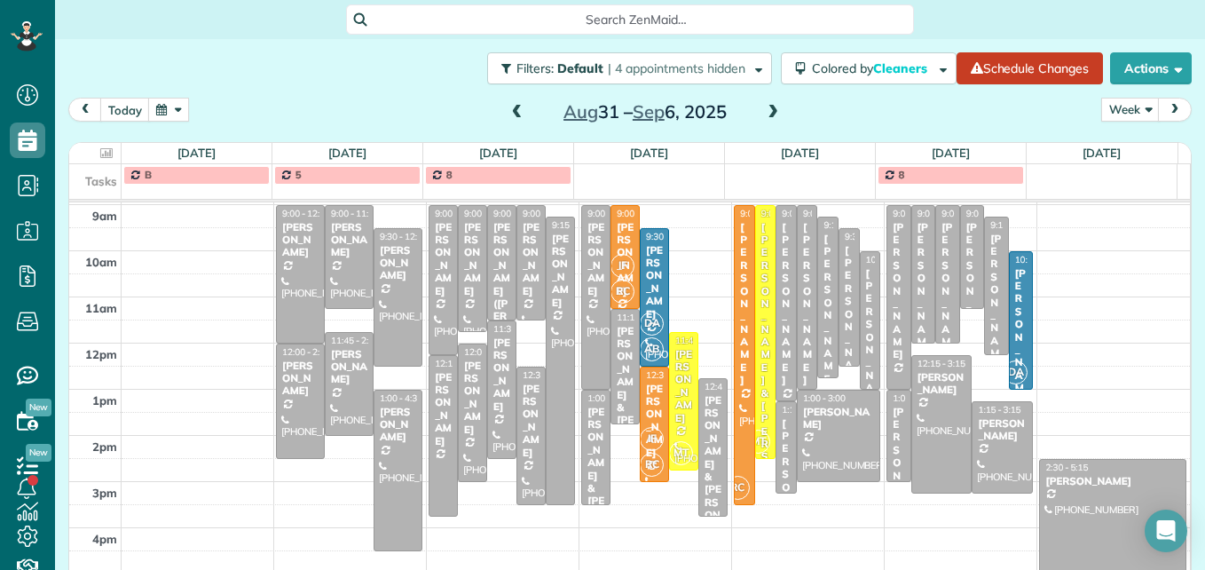
click at [515, 113] on span at bounding box center [518, 113] width 20 height 16
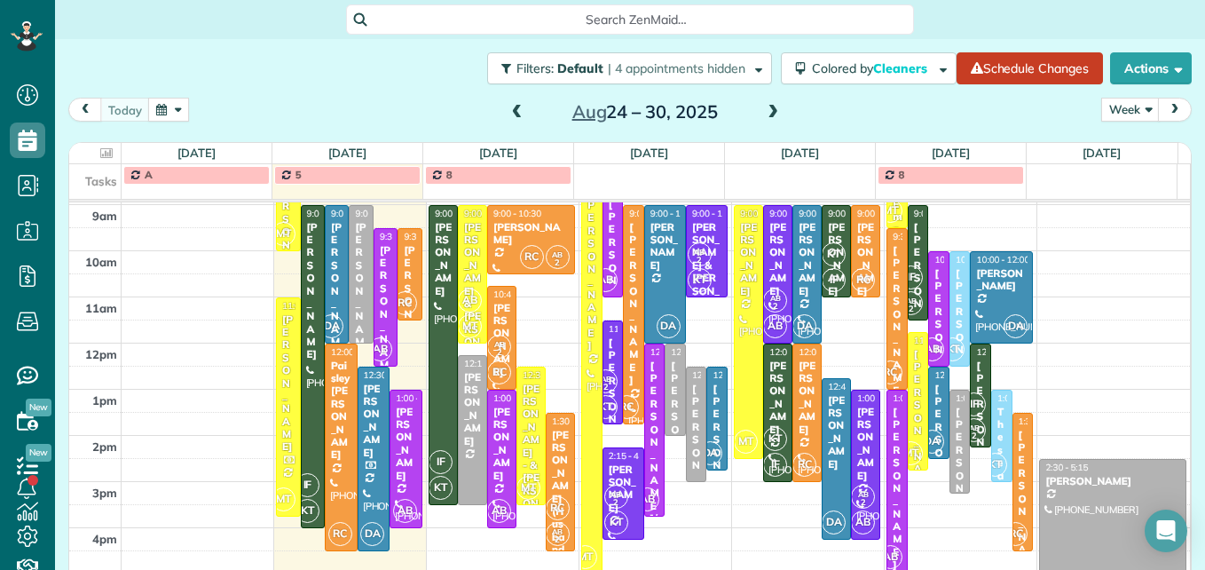
click at [770, 111] on span at bounding box center [773, 113] width 20 height 16
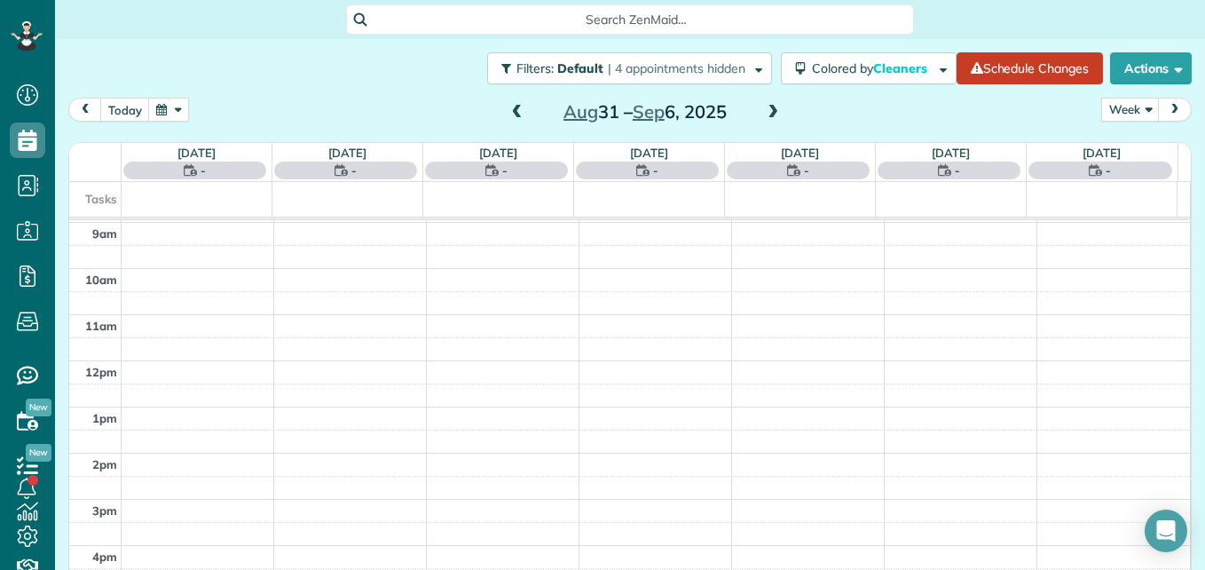
scroll to position [185, 0]
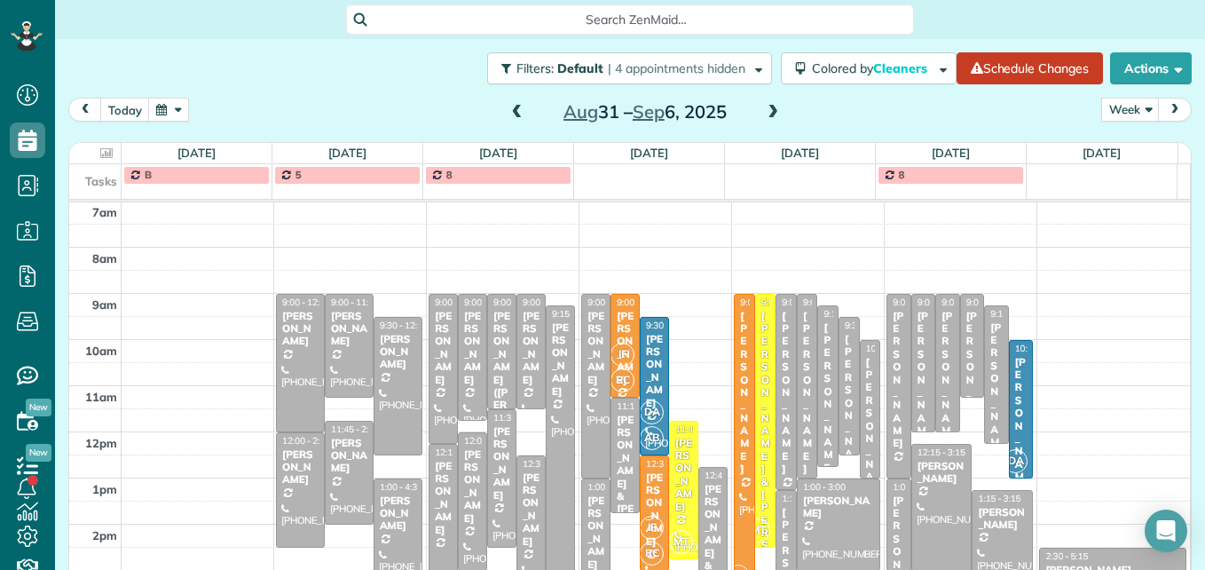
click at [770, 111] on span at bounding box center [773, 113] width 20 height 16
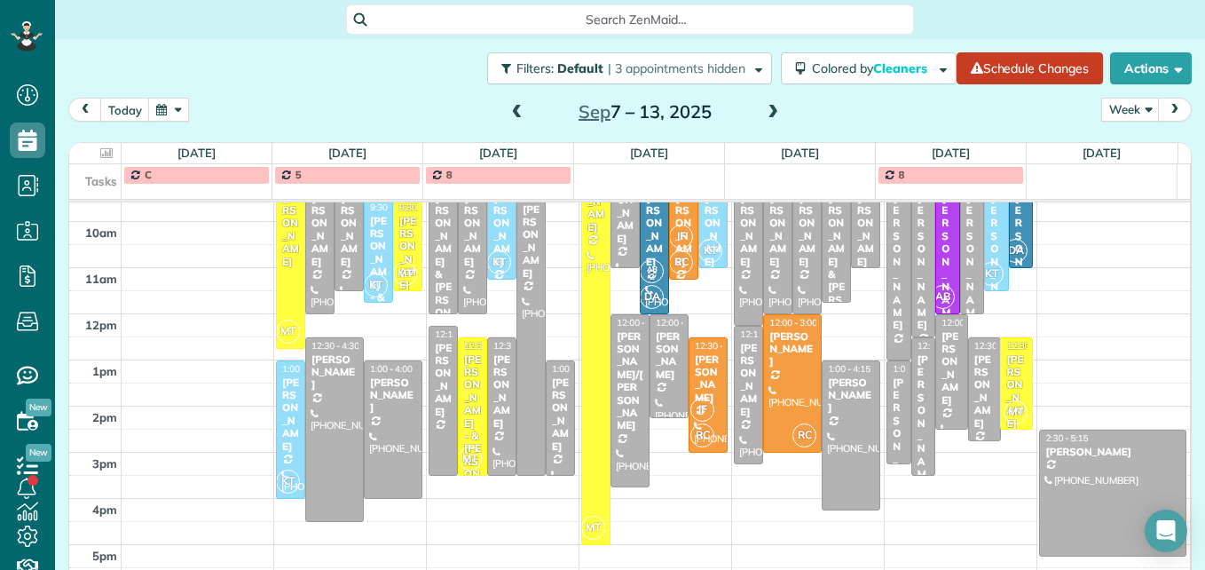
scroll to position [319, 0]
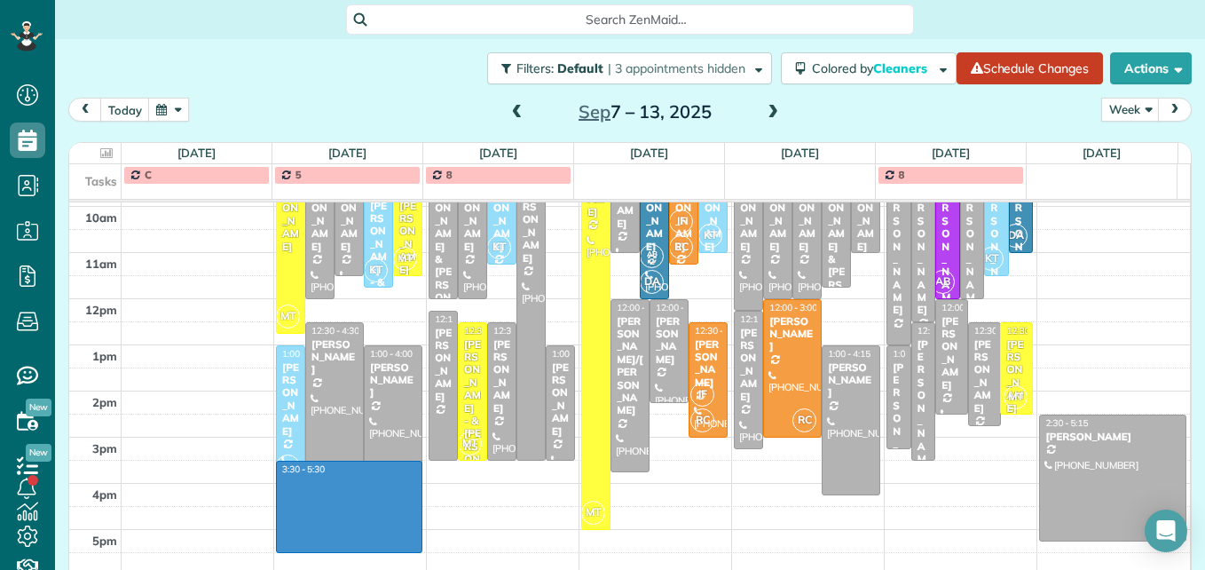
drag, startPoint x: 418, startPoint y: 462, endPoint x: 394, endPoint y: 552, distance: 92.8
click at [394, 548] on div "3am 4am 5am 6am 7am 8am 9am 10am 11am 12pm 1pm 2pm 3pm 4pm 5pm AB 2 IF [GEOGRAP…" at bounding box center [629, 229] width 1121 height 691
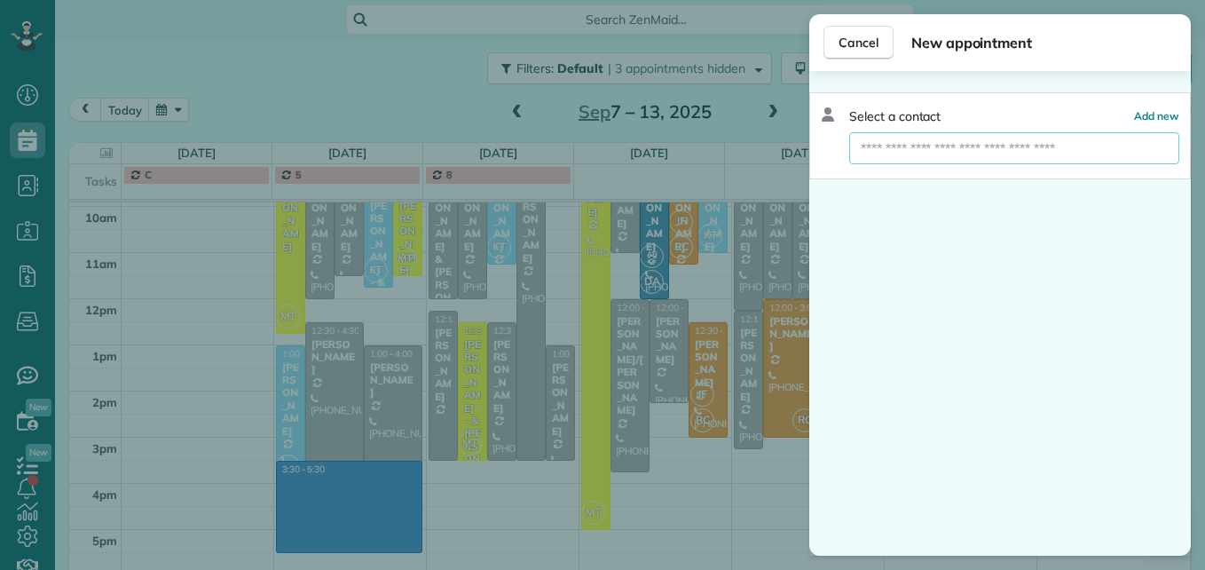
click at [895, 146] on input "text" at bounding box center [1014, 148] width 330 height 32
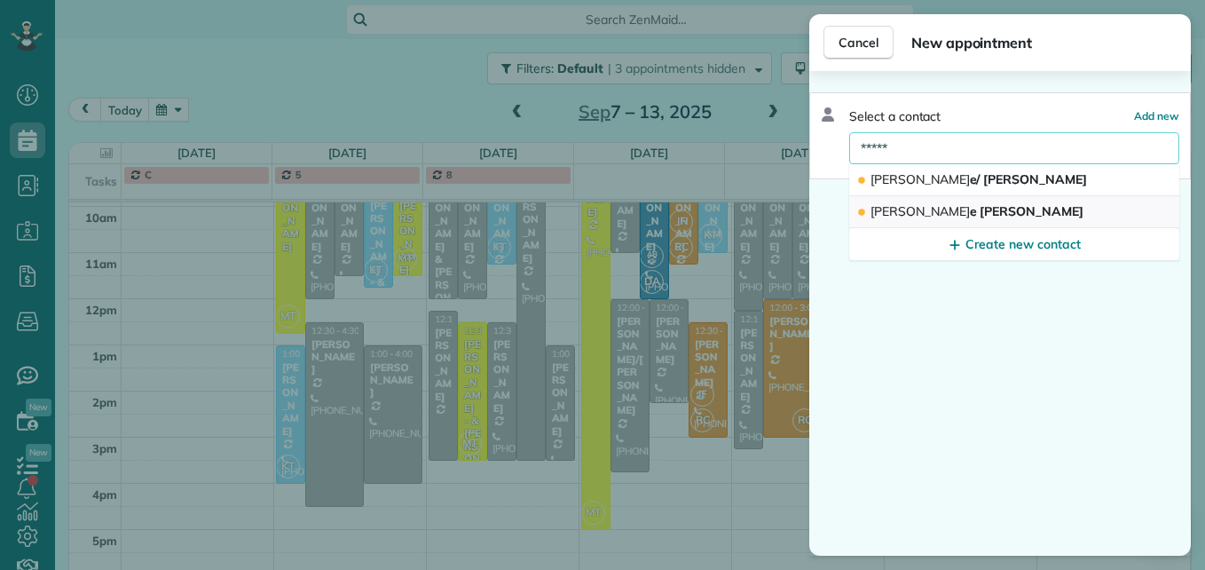
type input "*****"
click at [929, 201] on button "[PERSON_NAME]" at bounding box center [1014, 212] width 330 height 32
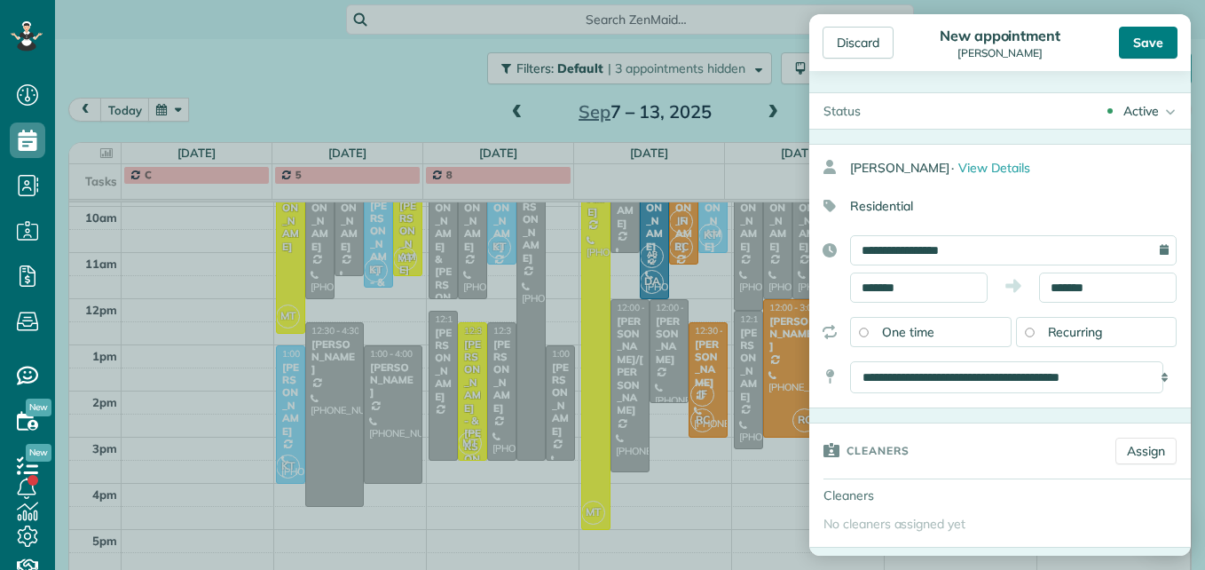
click at [1134, 46] on div "Save" at bounding box center [1148, 43] width 59 height 32
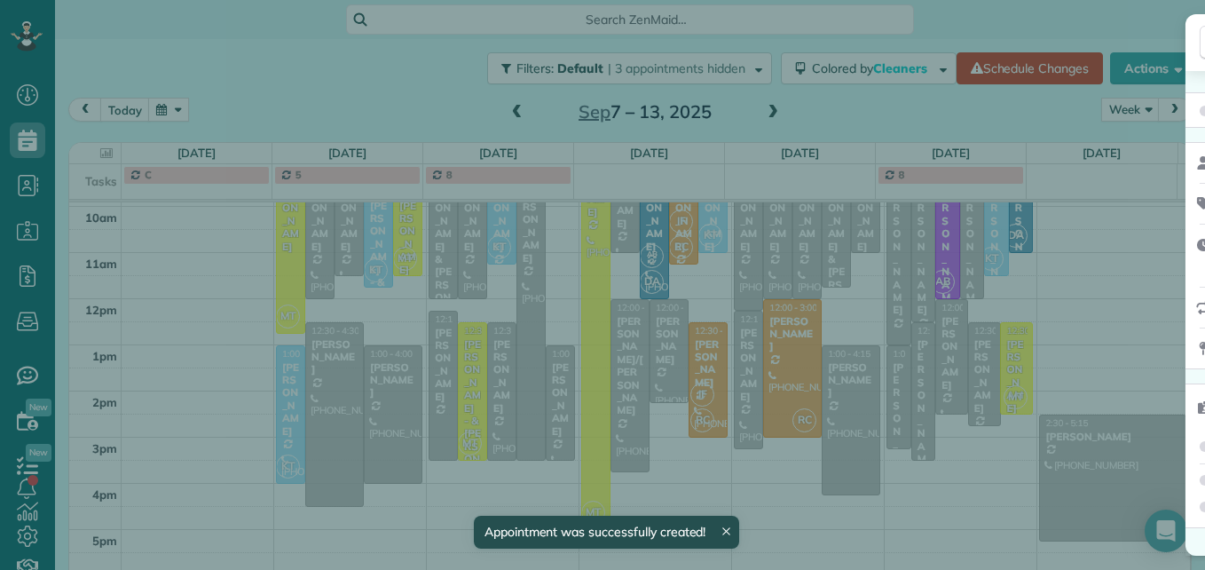
scroll to position [301, 0]
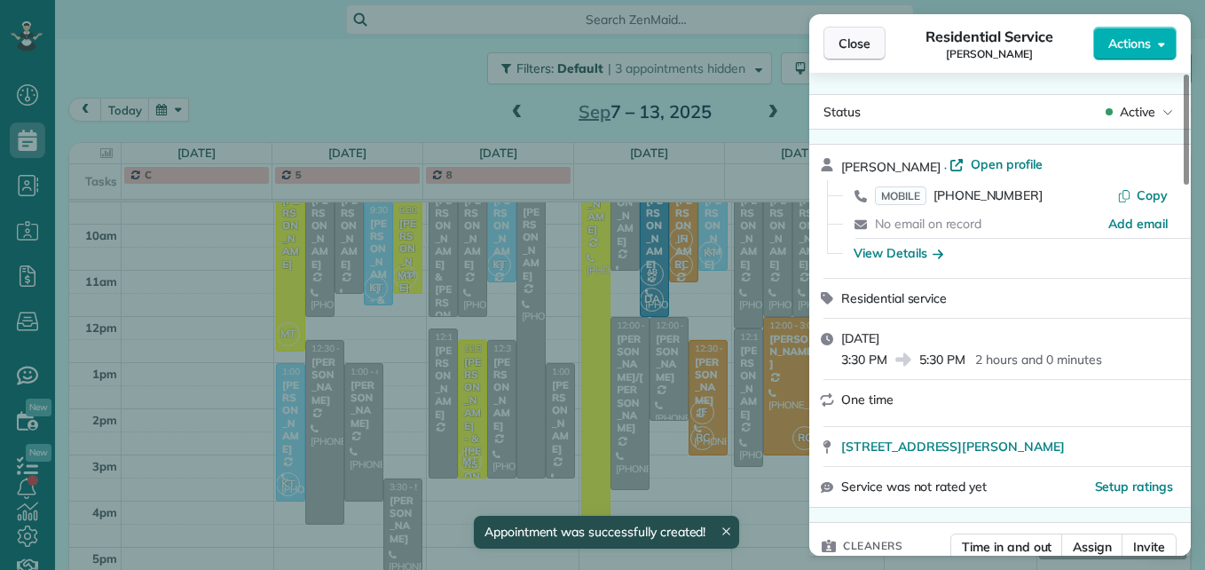
click at [841, 49] on span "Close" at bounding box center [855, 44] width 32 height 18
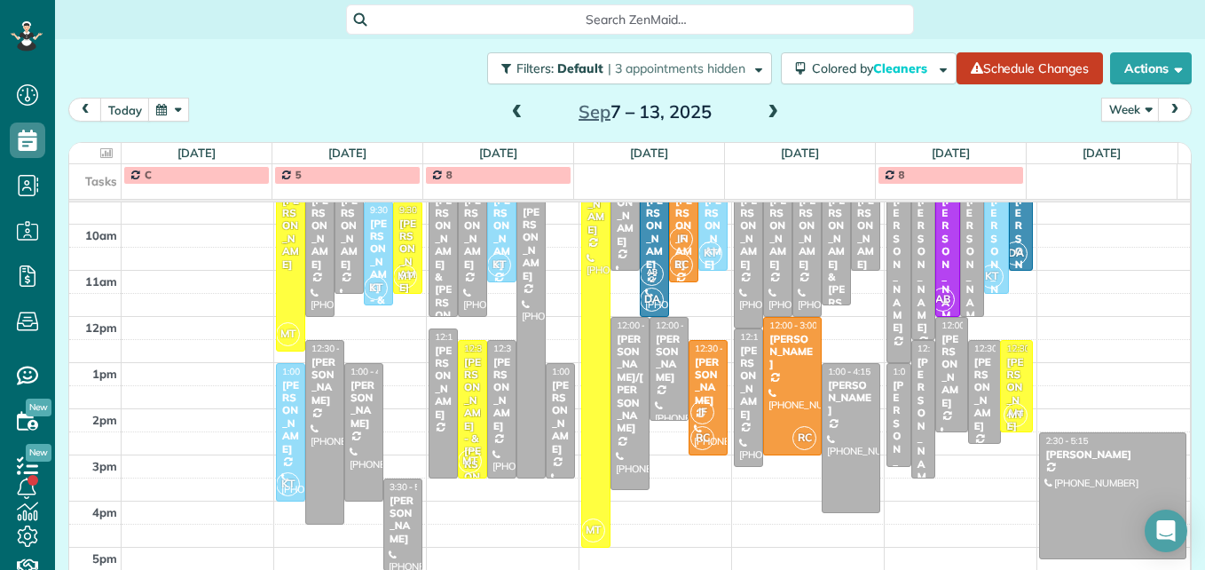
click at [763, 113] on span at bounding box center [773, 113] width 20 height 16
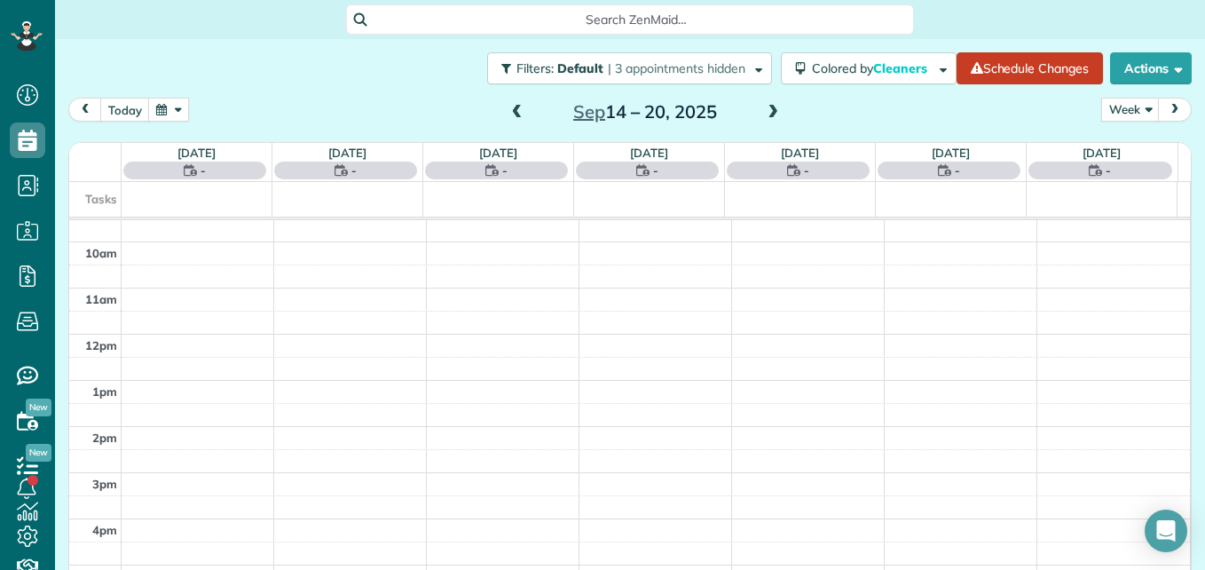
scroll to position [185, 0]
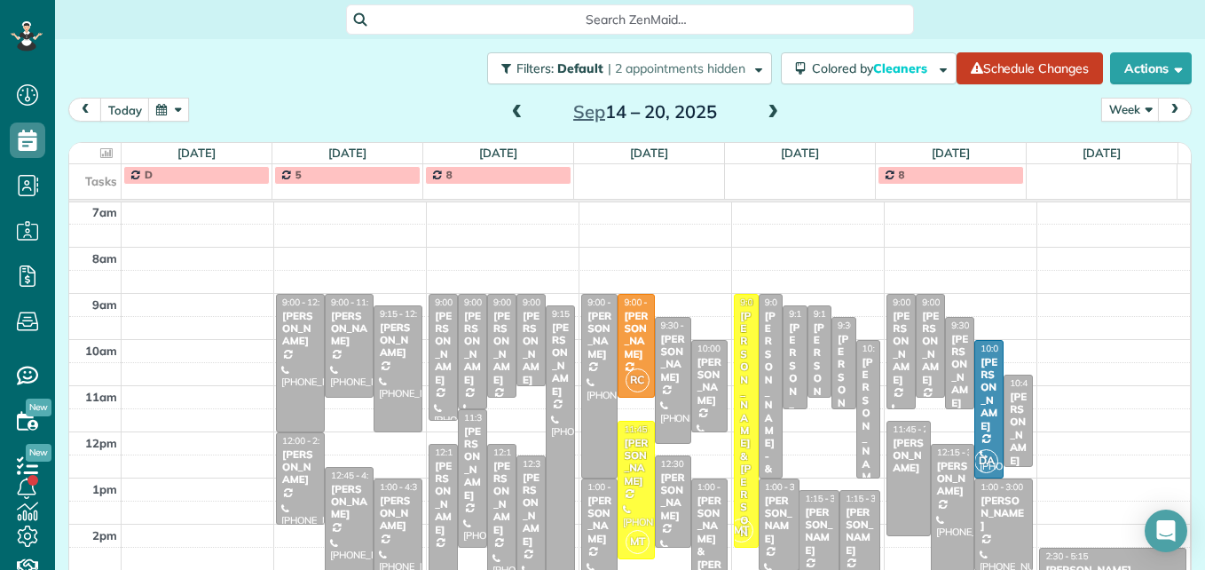
click at [509, 113] on span at bounding box center [518, 113] width 20 height 16
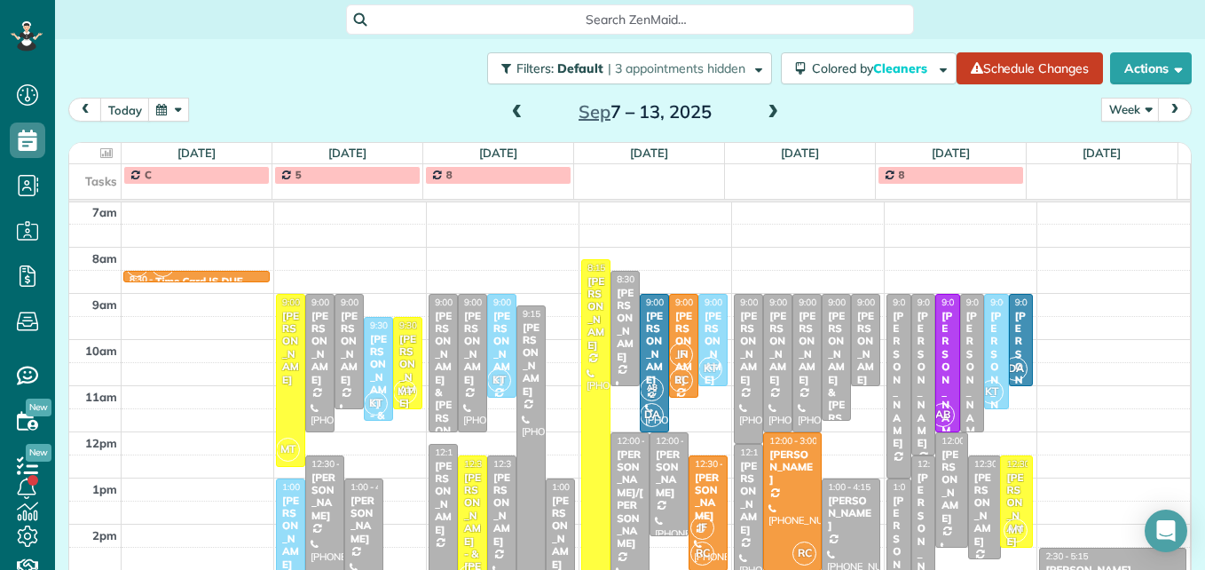
click at [768, 110] on span at bounding box center [773, 113] width 20 height 16
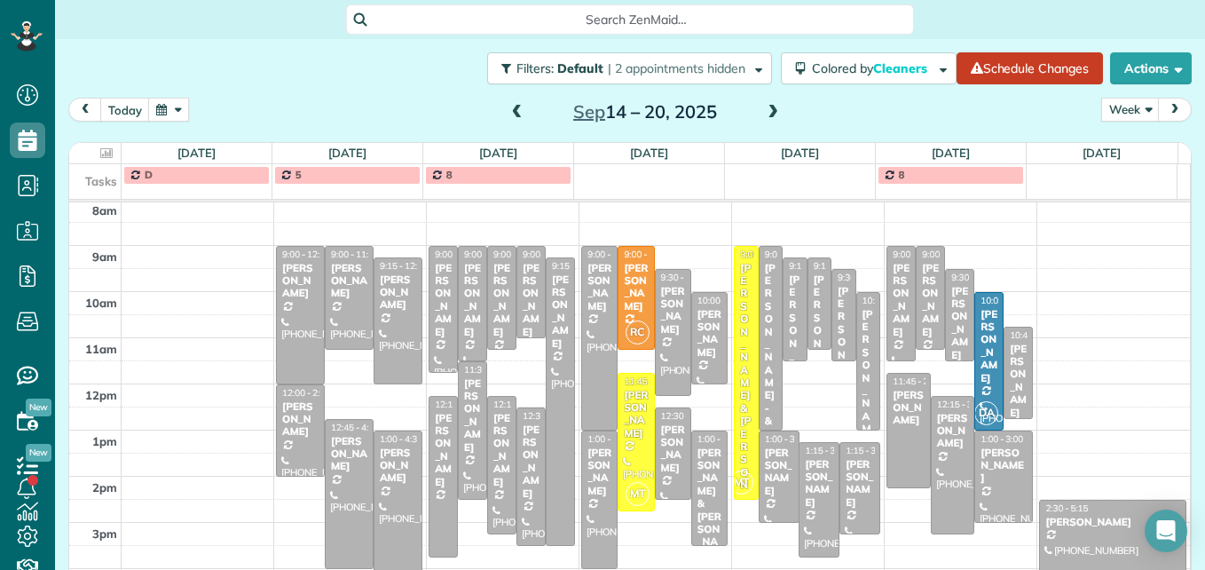
scroll to position [274, 0]
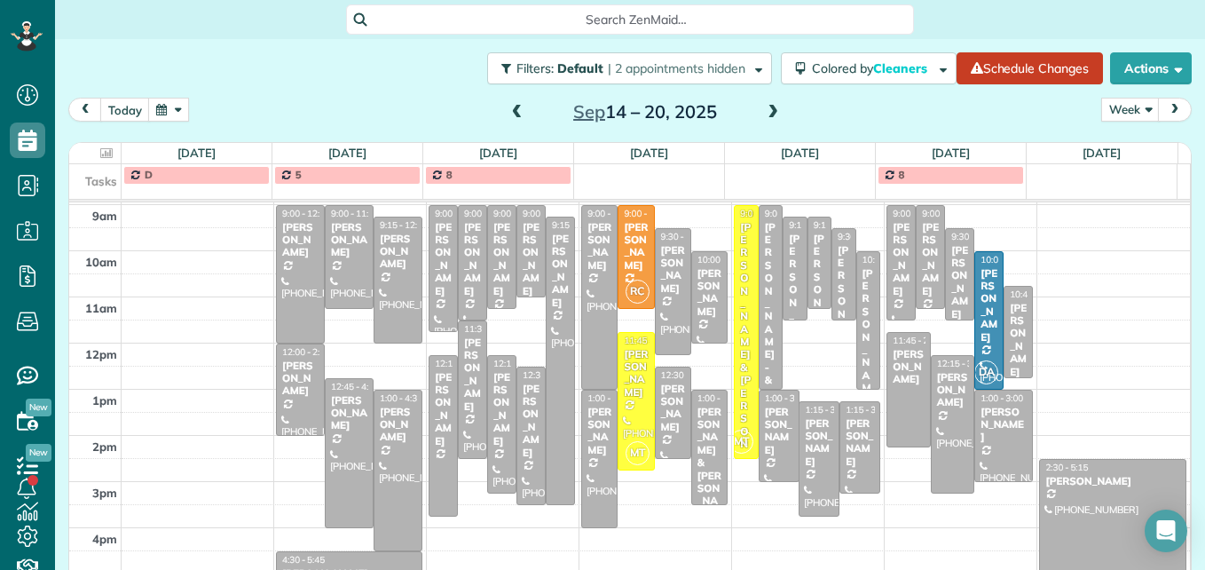
click at [771, 113] on span at bounding box center [773, 113] width 20 height 16
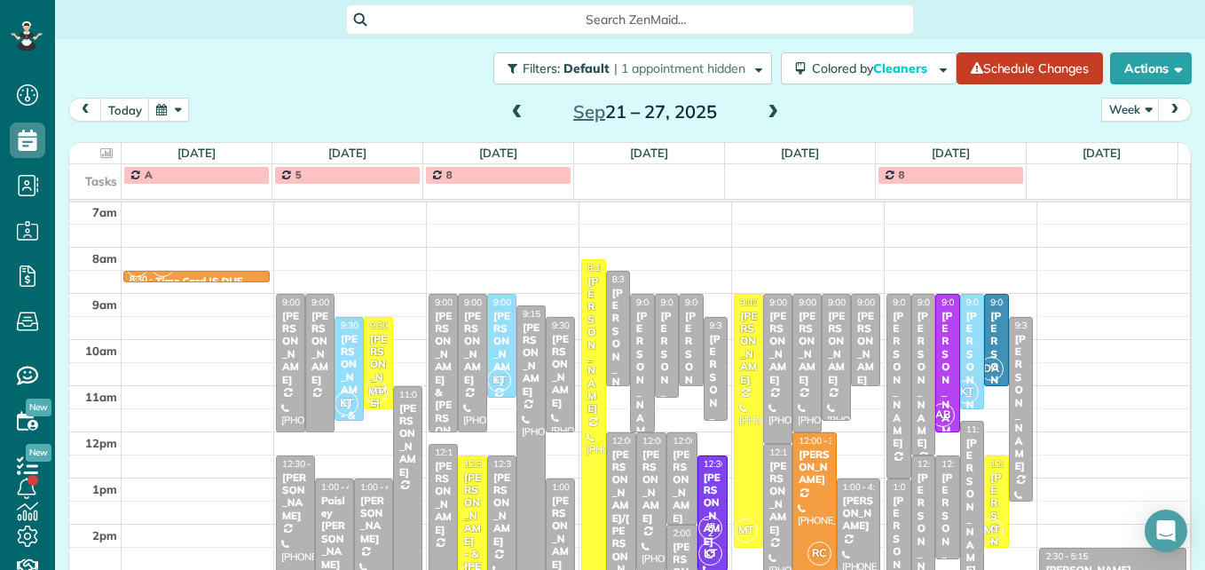
click at [516, 117] on span at bounding box center [518, 113] width 20 height 16
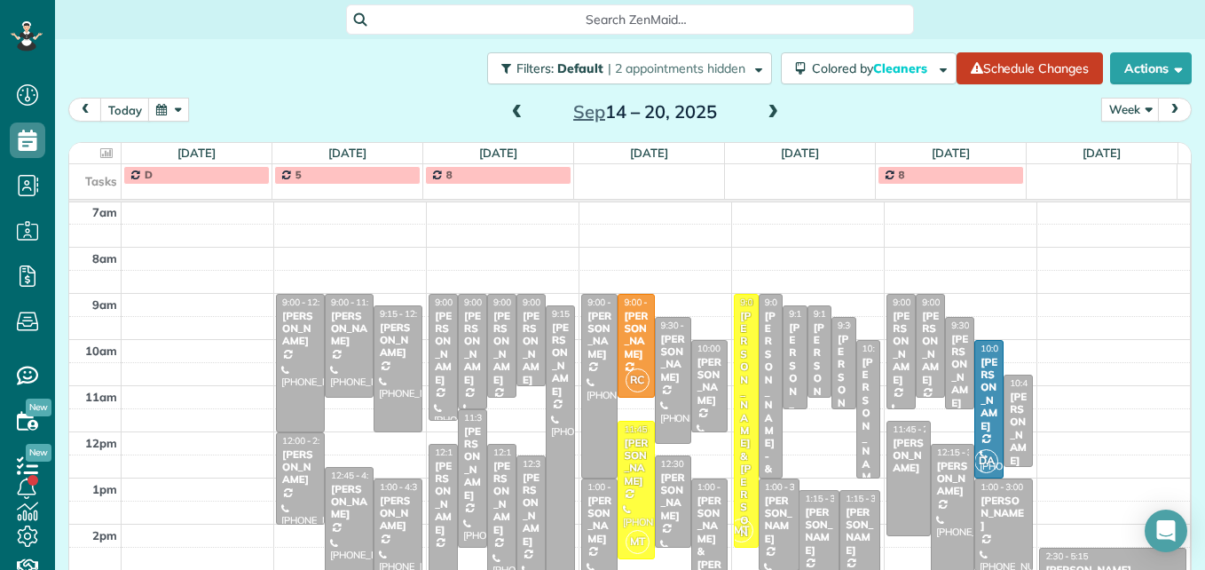
click at [516, 118] on span at bounding box center [518, 113] width 20 height 16
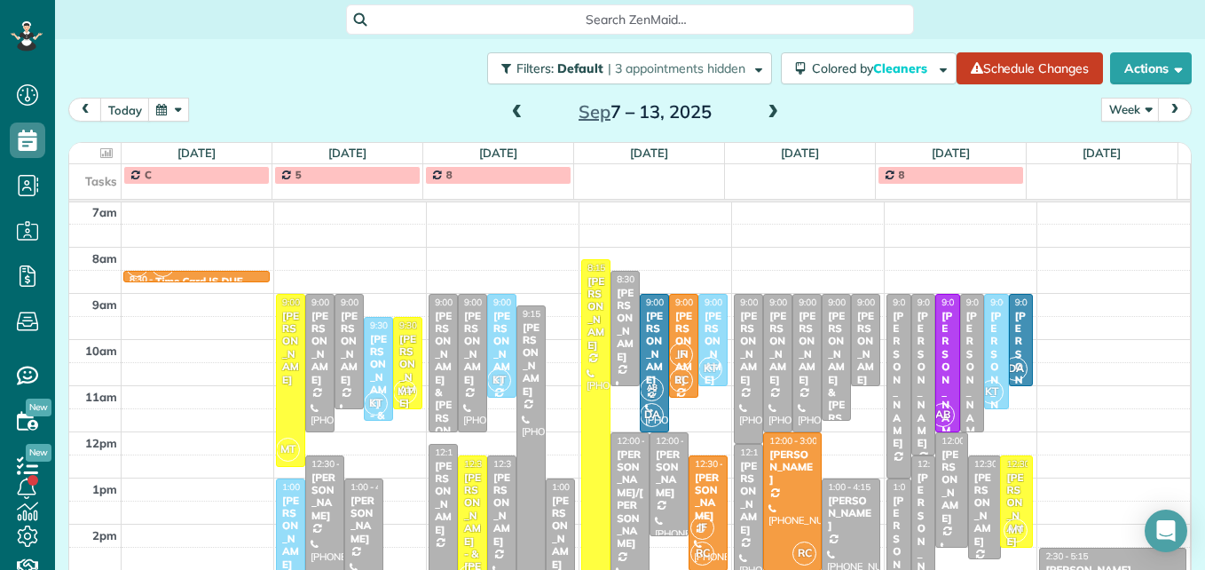
click at [516, 118] on span at bounding box center [518, 113] width 20 height 16
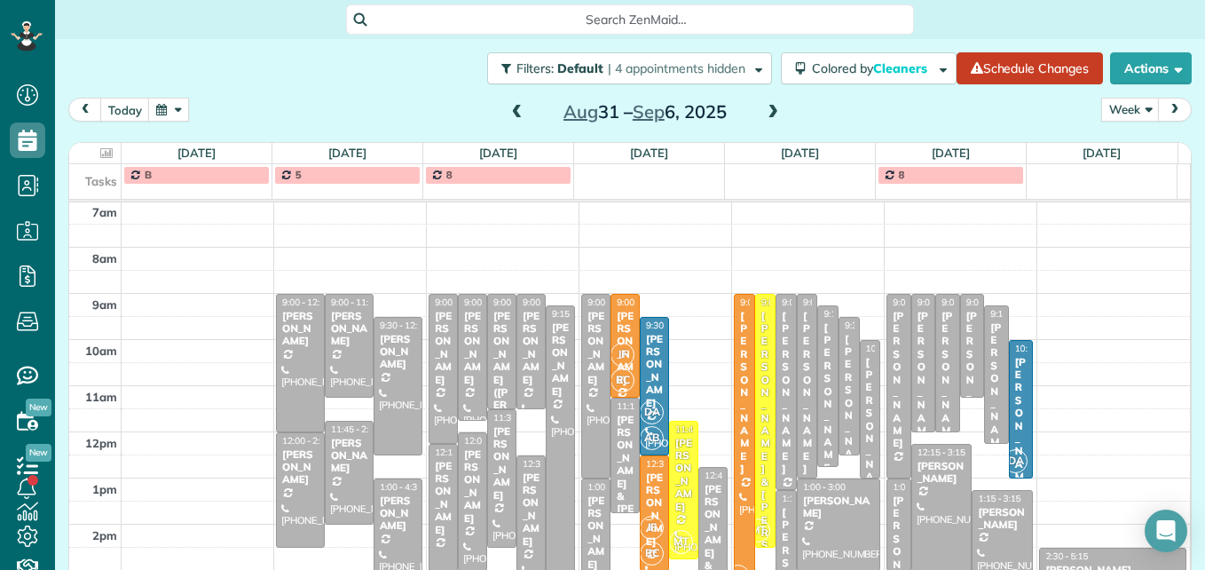
click at [516, 118] on span at bounding box center [518, 113] width 20 height 16
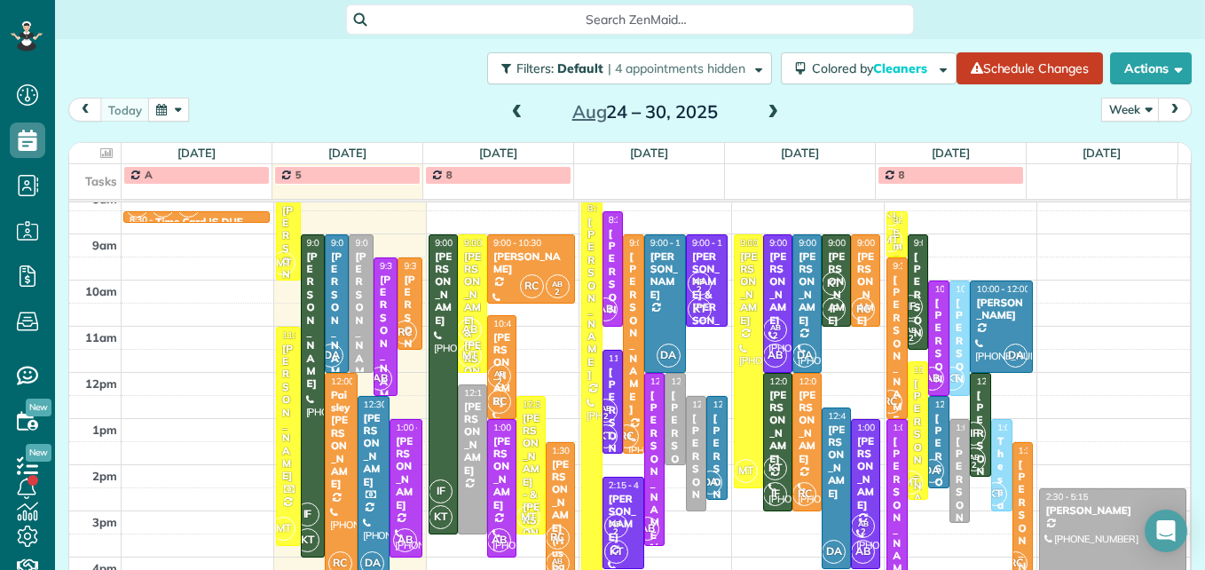
scroll to position [274, 0]
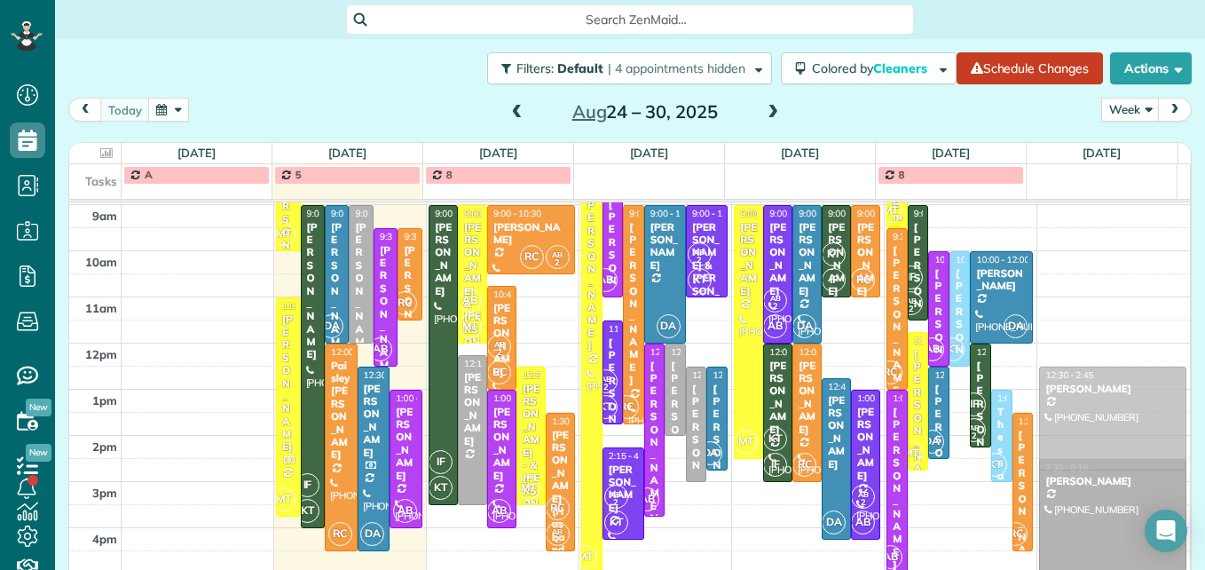
drag, startPoint x: 937, startPoint y: 456, endPoint x: 1037, endPoint y: 435, distance: 101.6
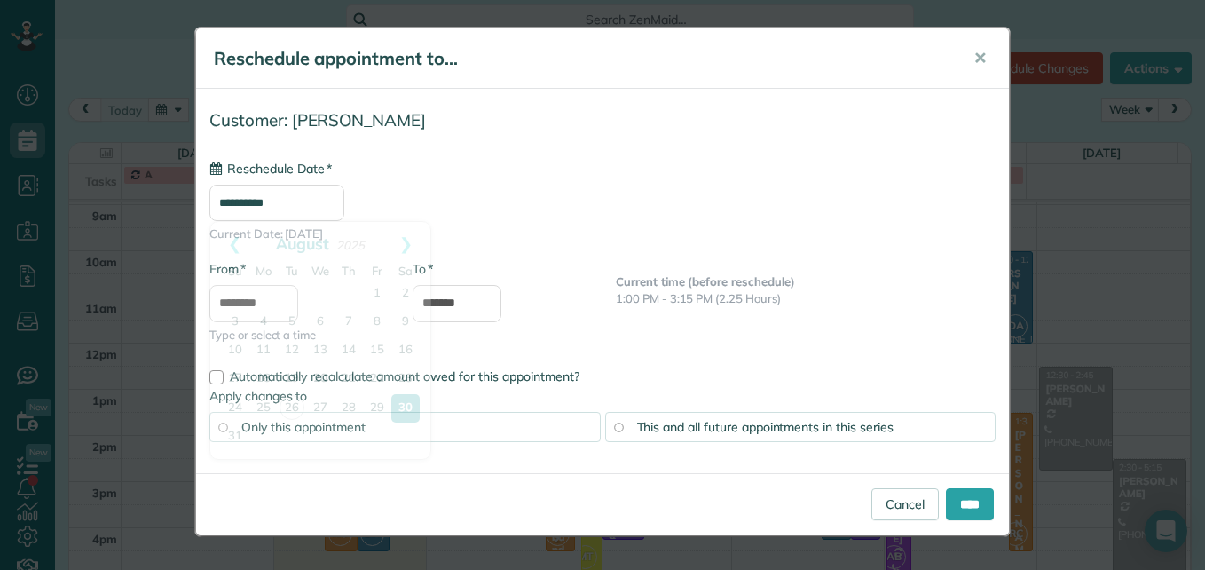
click at [265, 206] on input "**********" at bounding box center [276, 203] width 135 height 36
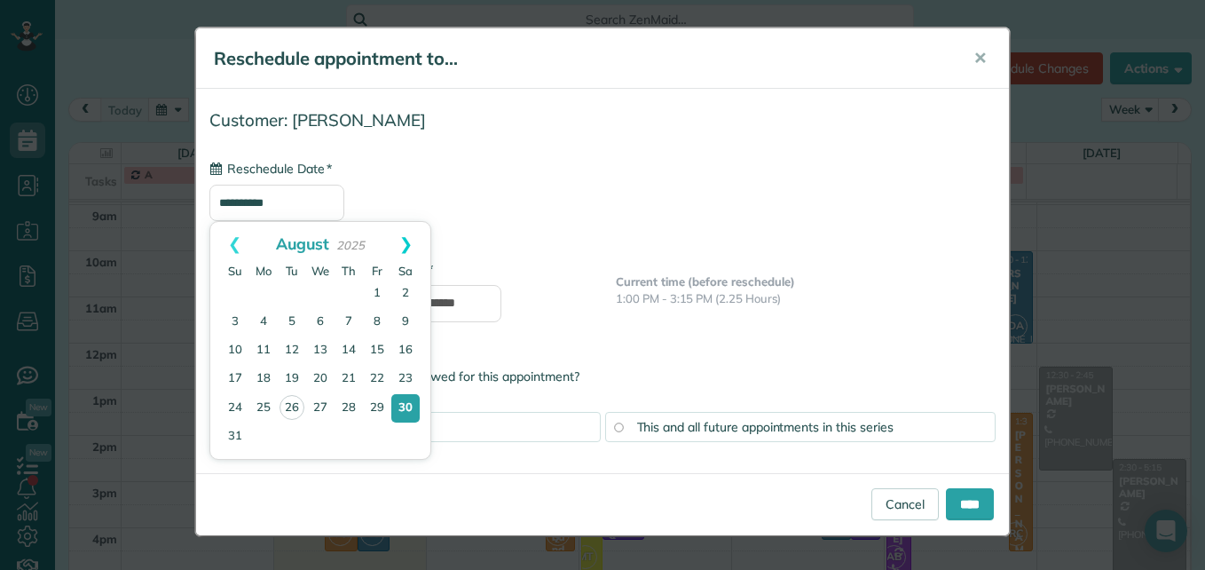
click at [405, 240] on link "Next" at bounding box center [406, 244] width 49 height 44
click at [322, 292] on link "3" at bounding box center [320, 294] width 28 height 28
type input "**********"
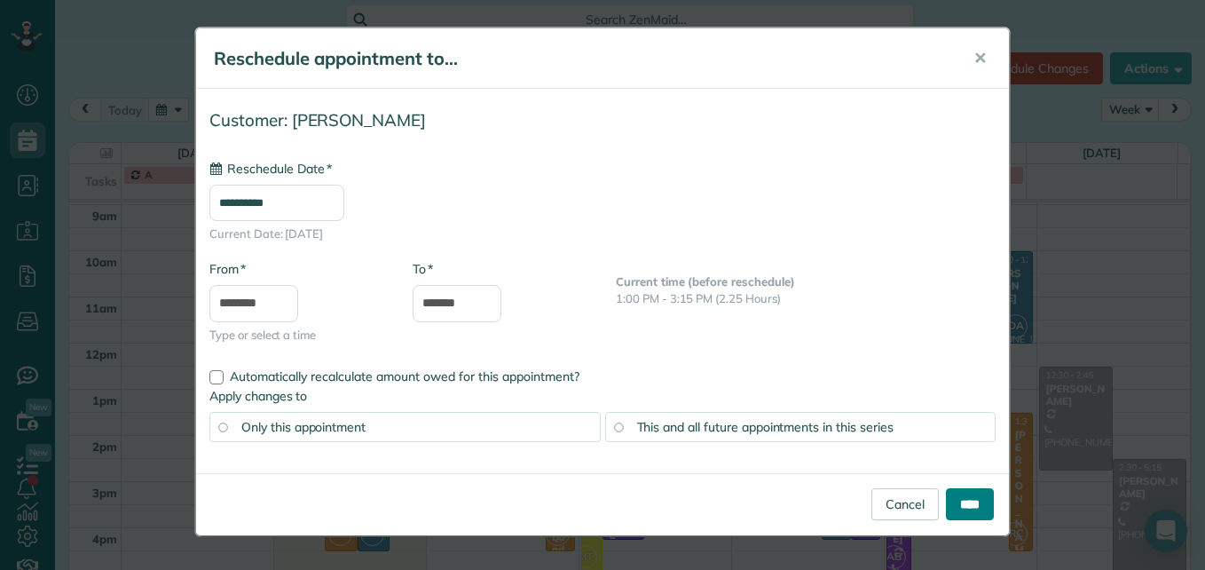
click at [946, 501] on input "****" at bounding box center [970, 504] width 48 height 32
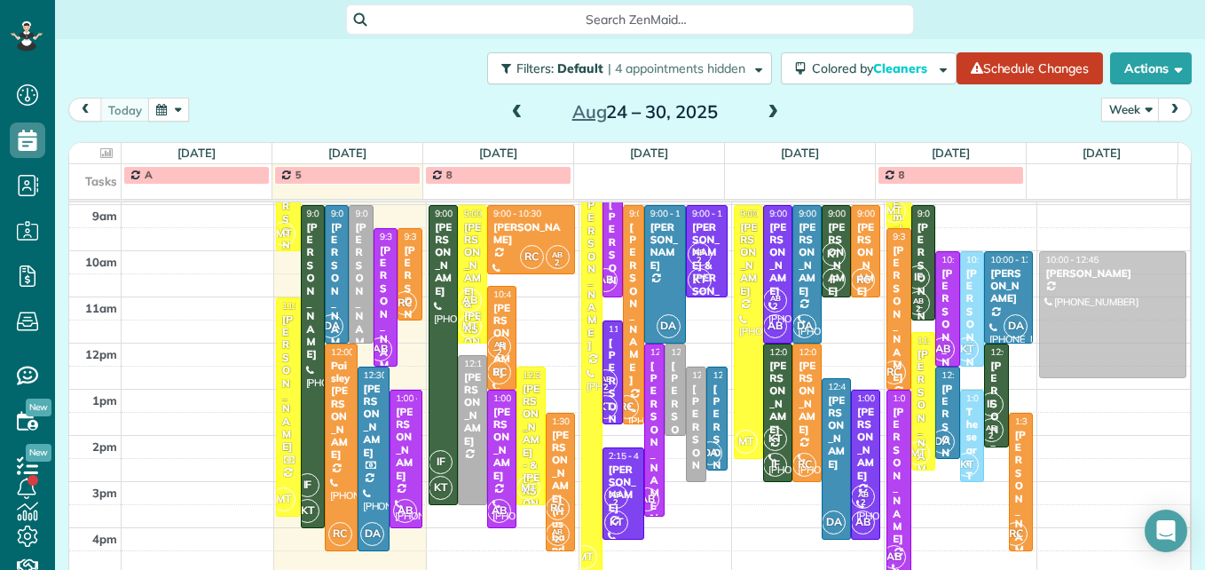
drag, startPoint x: 1099, startPoint y: 504, endPoint x: 1091, endPoint y: 310, distance: 194.5
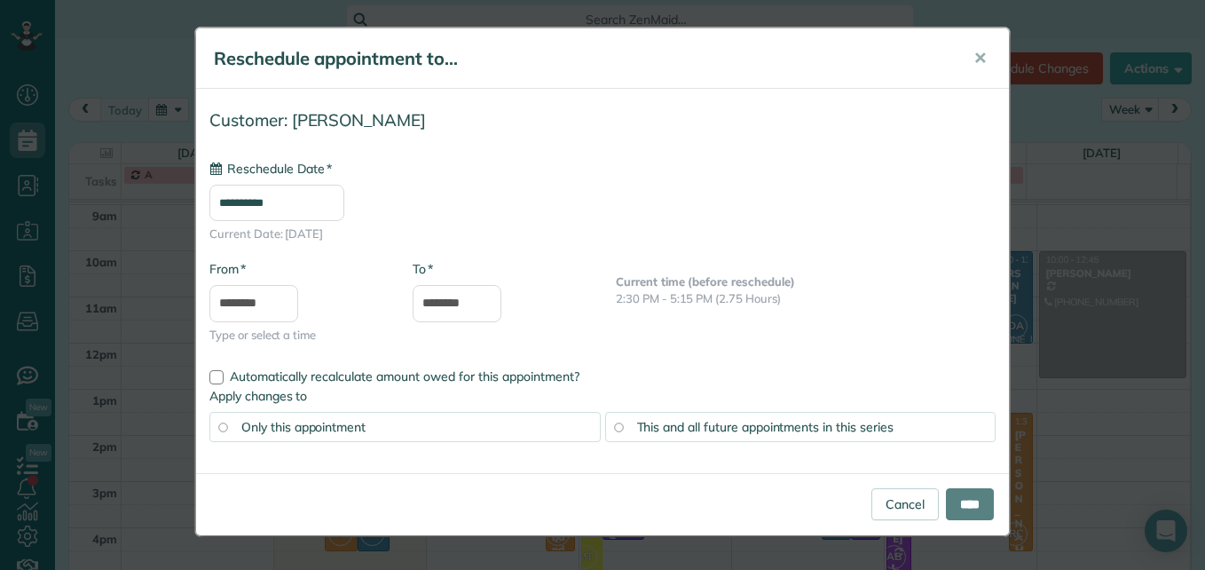
type input "**********"
click at [817, 432] on span "This and all future appointments in this series" at bounding box center [765, 427] width 256 height 16
click at [966, 501] on input "****" at bounding box center [970, 504] width 48 height 32
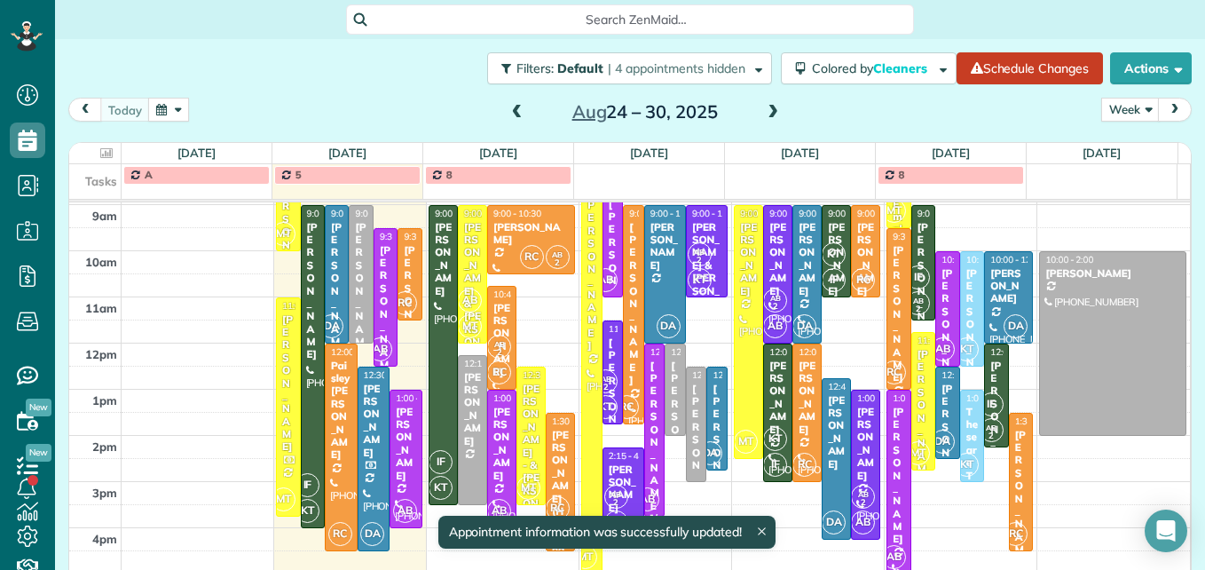
drag, startPoint x: 1075, startPoint y: 374, endPoint x: 1078, endPoint y: 430, distance: 56.0
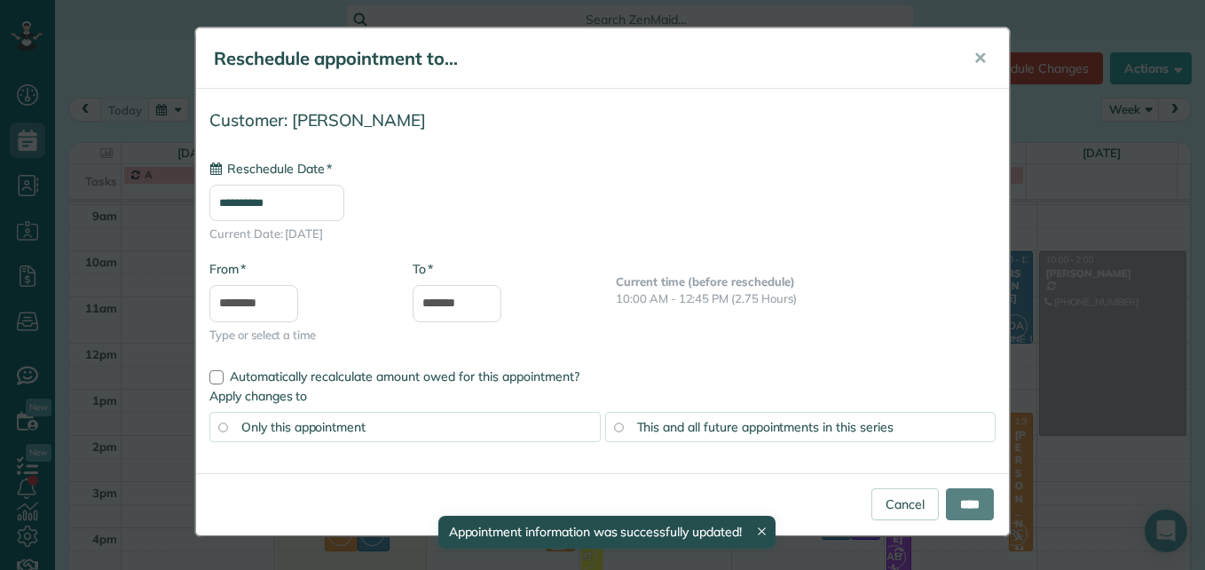
type input "**********"
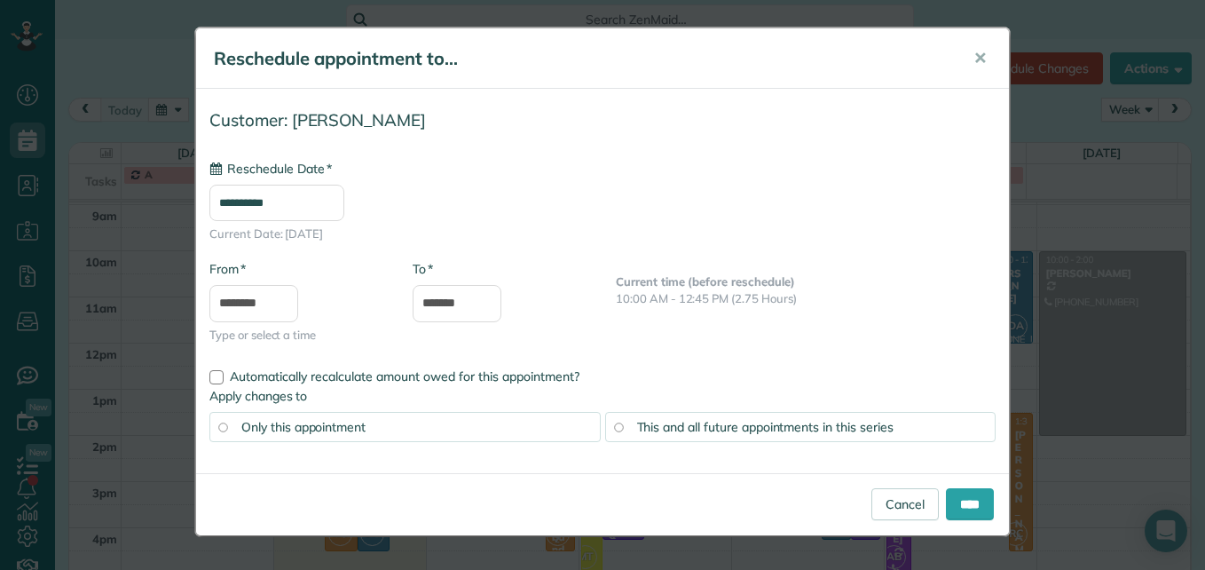
click at [938, 430] on div "This and all future appointments in this series" at bounding box center [800, 427] width 391 height 30
click at [972, 494] on input "****" at bounding box center [970, 504] width 48 height 32
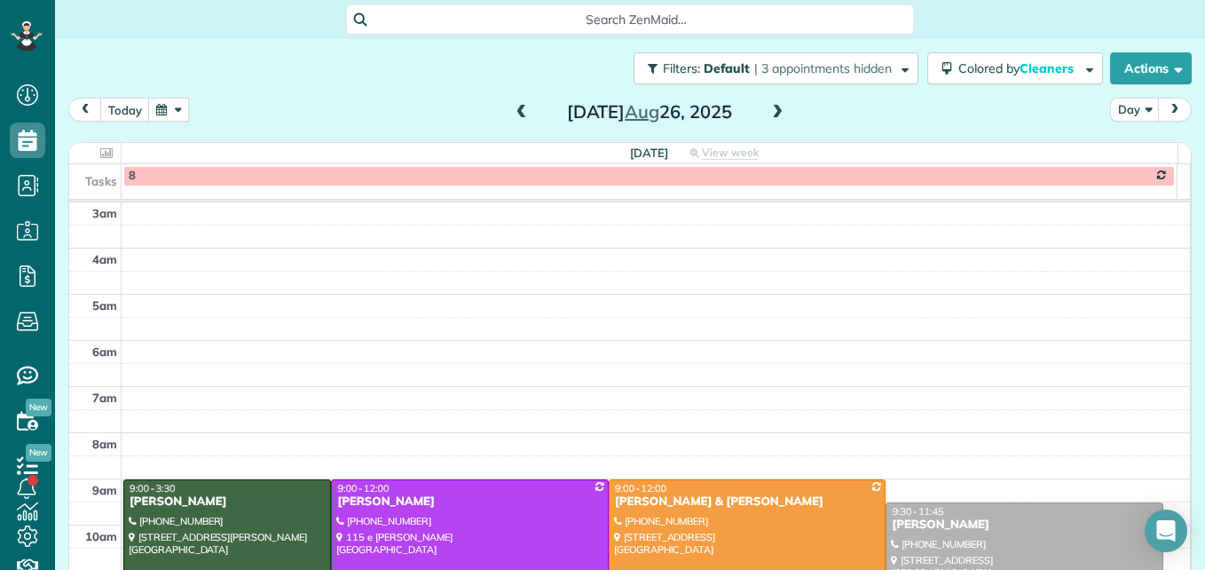
scroll to position [274, 0]
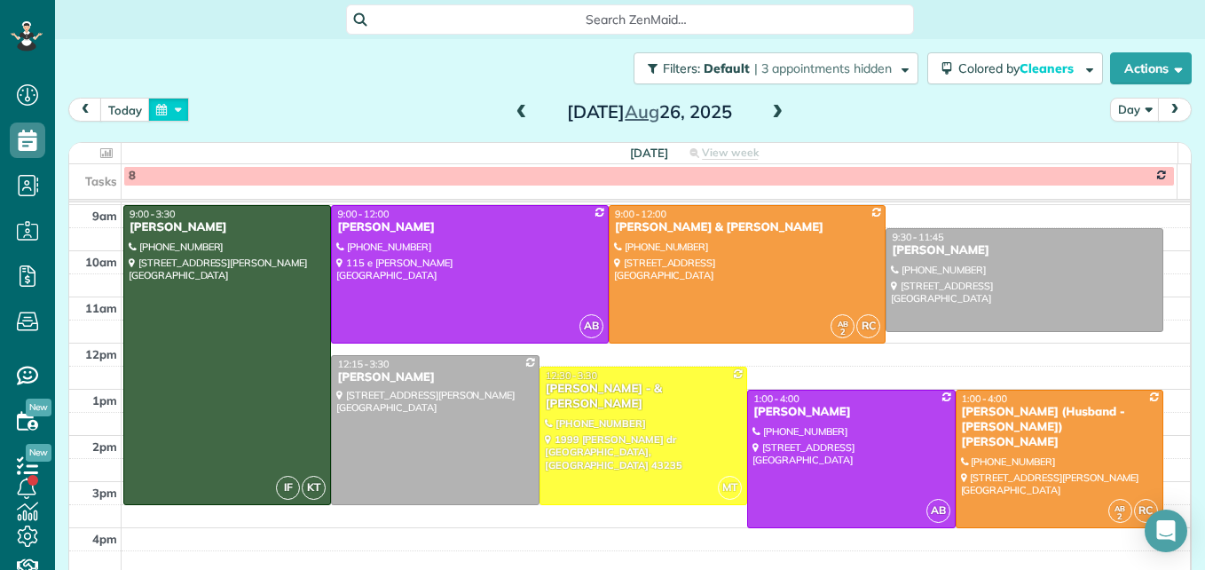
click at [181, 115] on button "button" at bounding box center [168, 110] width 41 height 24
